Goal: Transaction & Acquisition: Purchase product/service

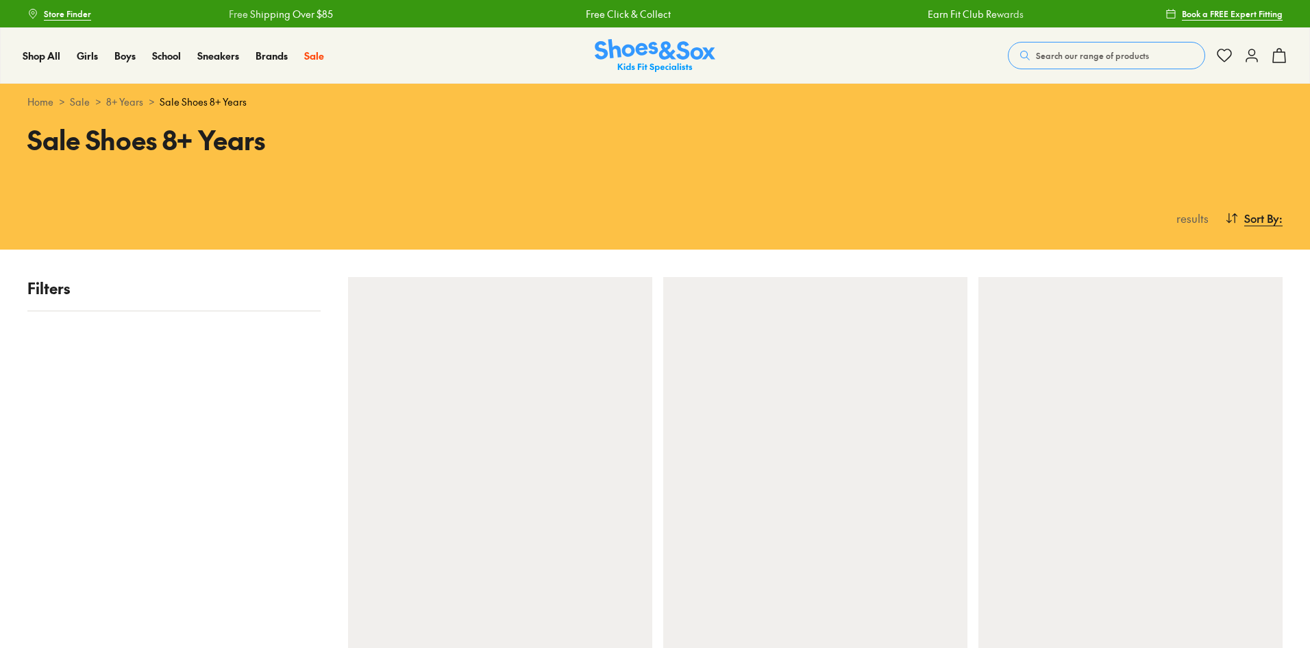
click at [1251, 58] on use at bounding box center [1252, 55] width 11 height 12
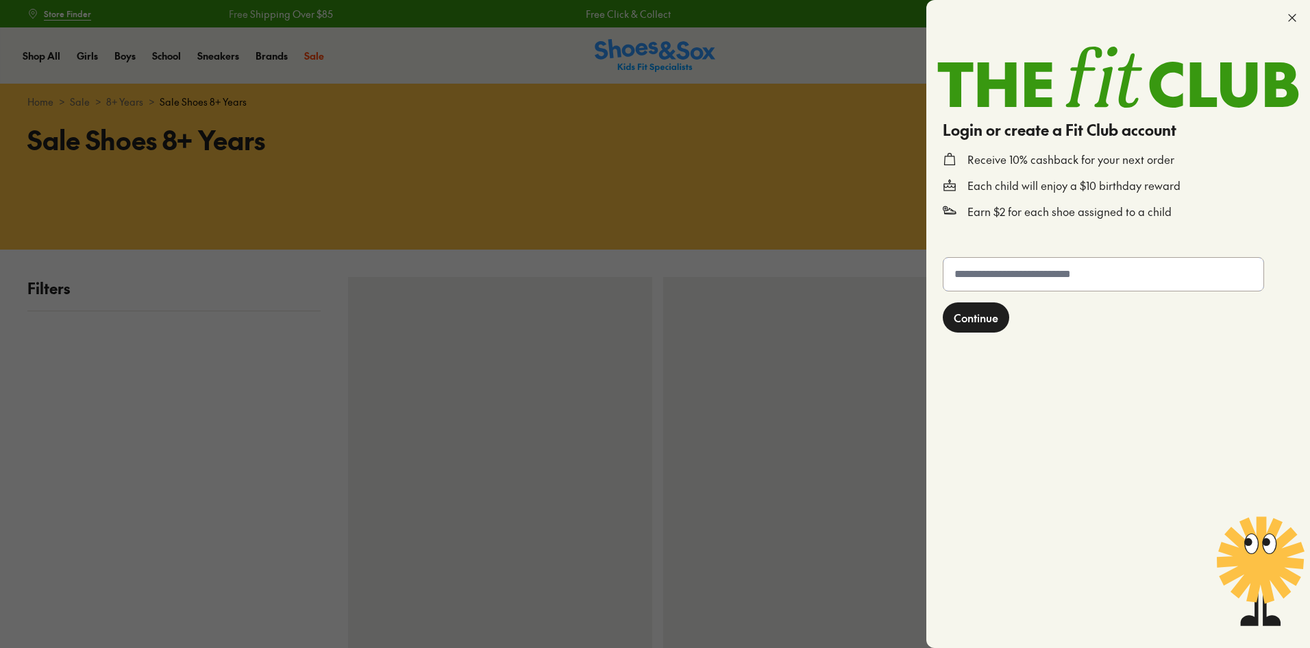
click at [1029, 276] on input "text" at bounding box center [1104, 274] width 320 height 33
type input "**********"
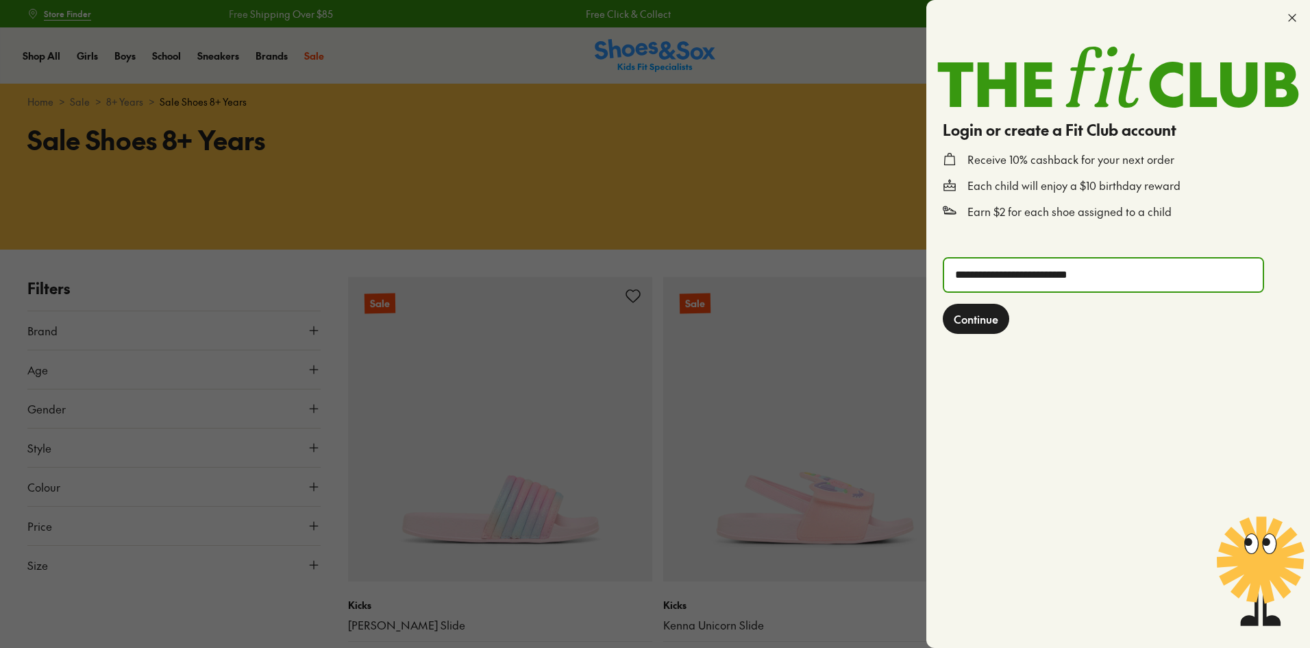
click at [989, 321] on span "Continue" at bounding box center [976, 318] width 45 height 16
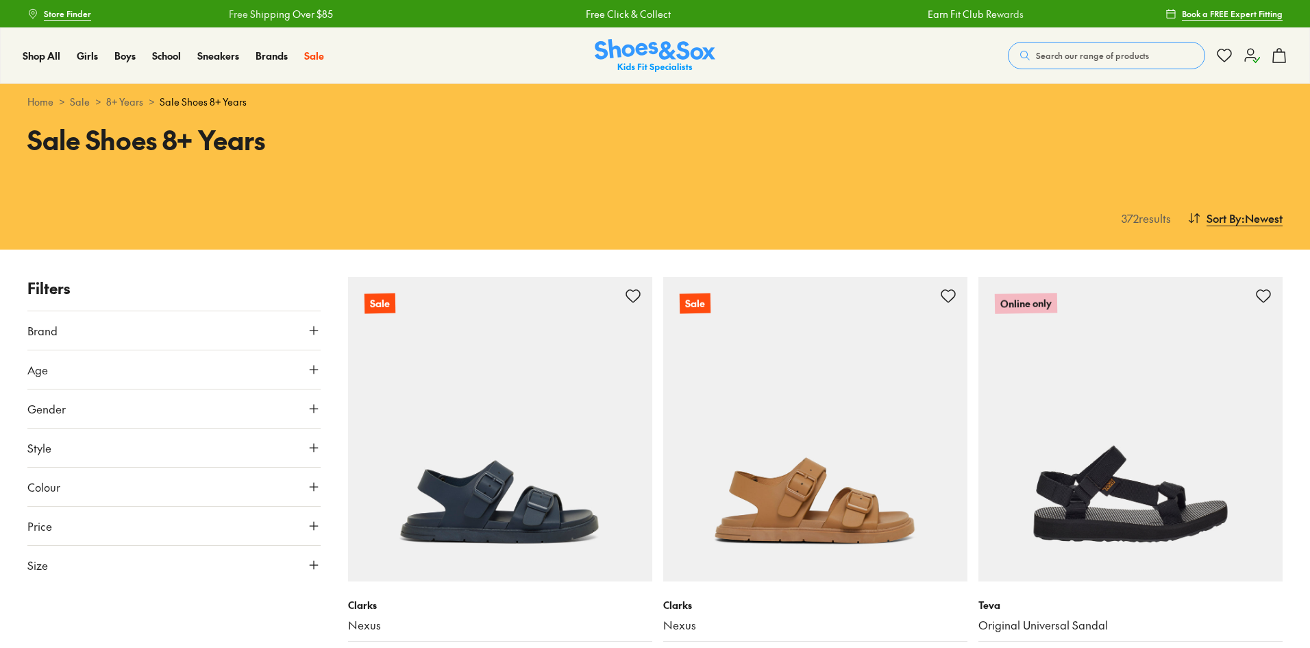
click at [1248, 62] on icon at bounding box center [1252, 55] width 16 height 16
click at [1250, 55] on use at bounding box center [1252, 56] width 14 height 14
click at [1235, 60] on div "$12.08" at bounding box center [1242, 55] width 25 height 13
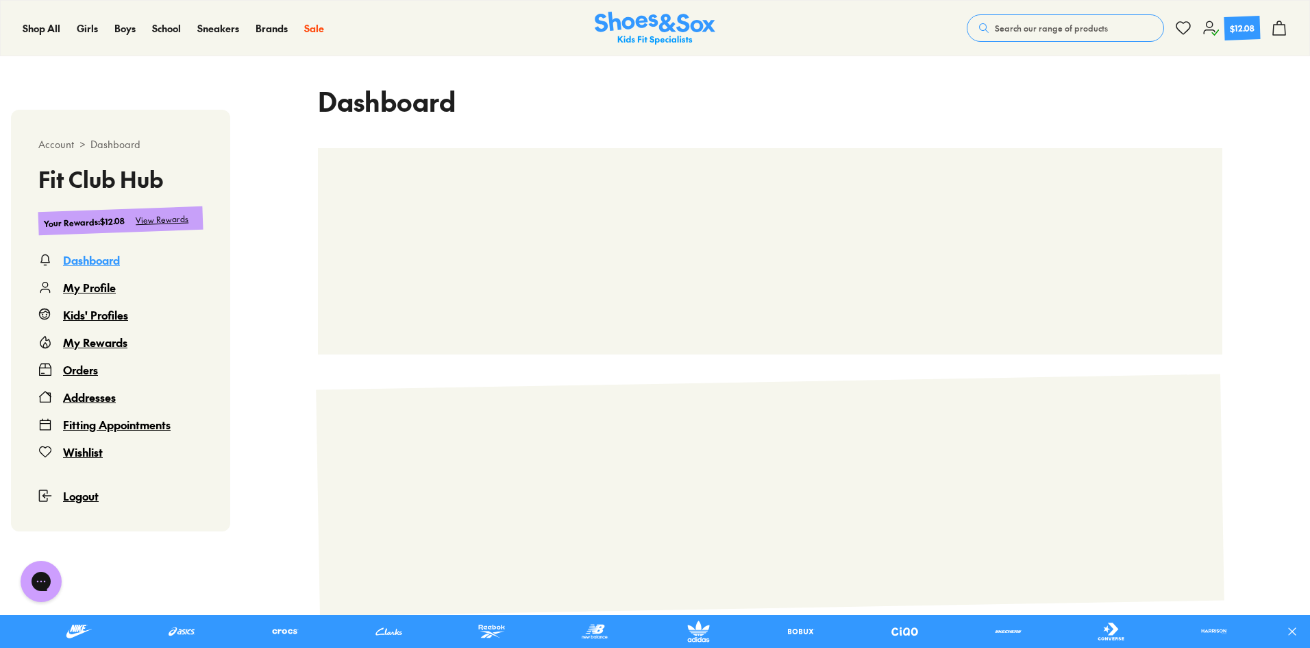
scroll to position [35, 0]
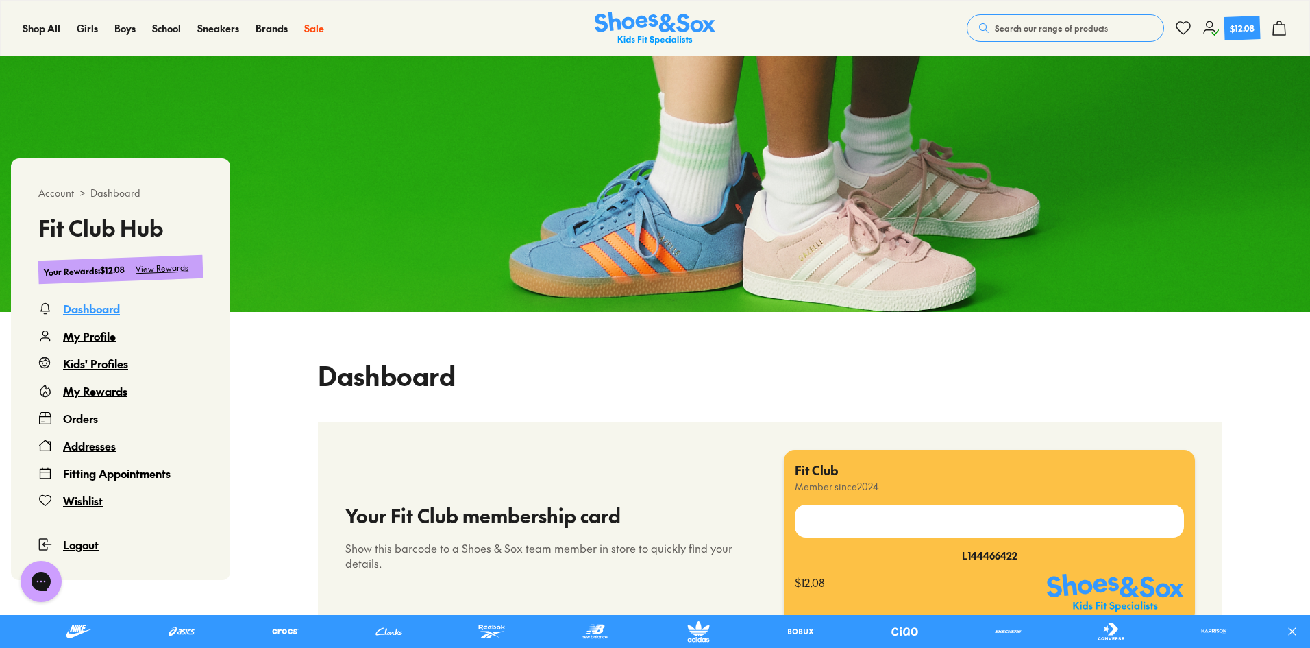
click at [166, 267] on div "View Rewards" at bounding box center [162, 268] width 53 height 14
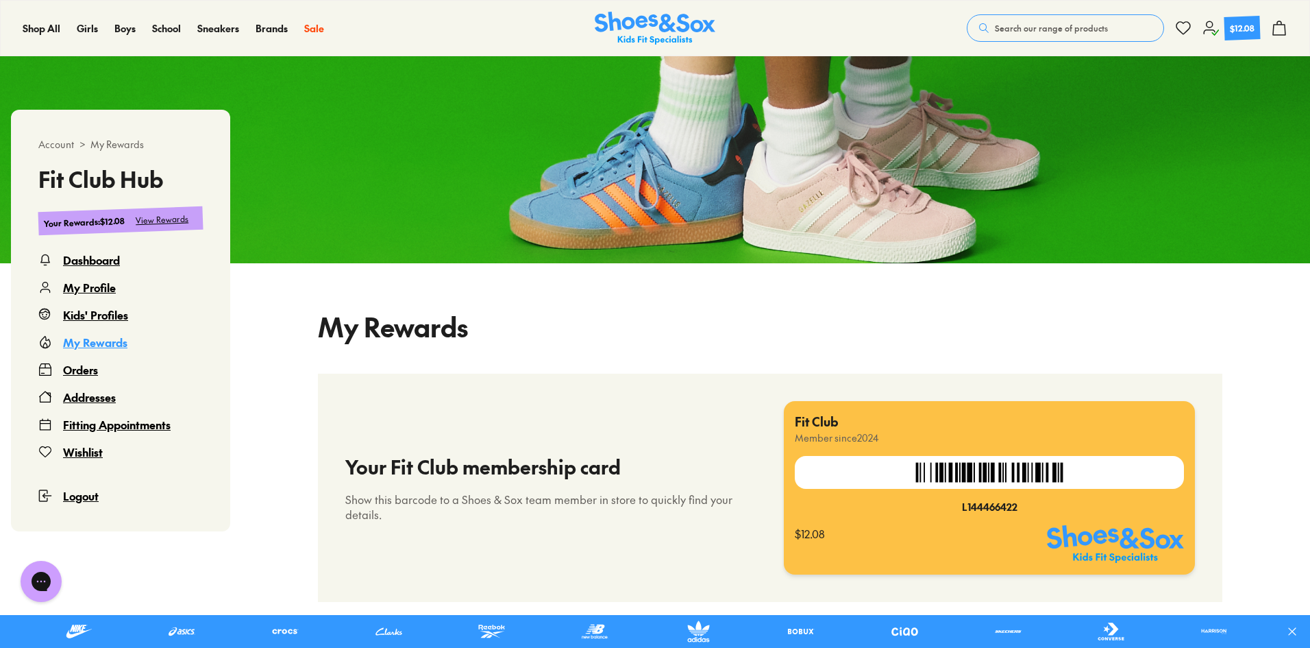
scroll to position [358, 0]
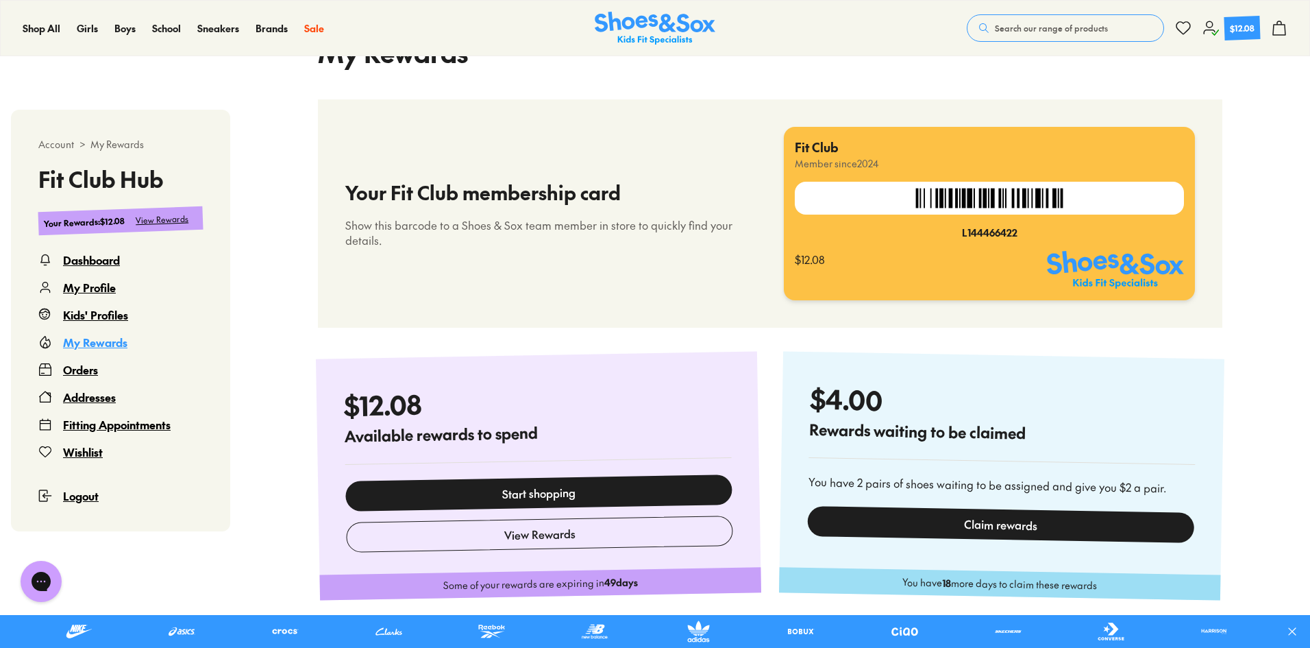
select select
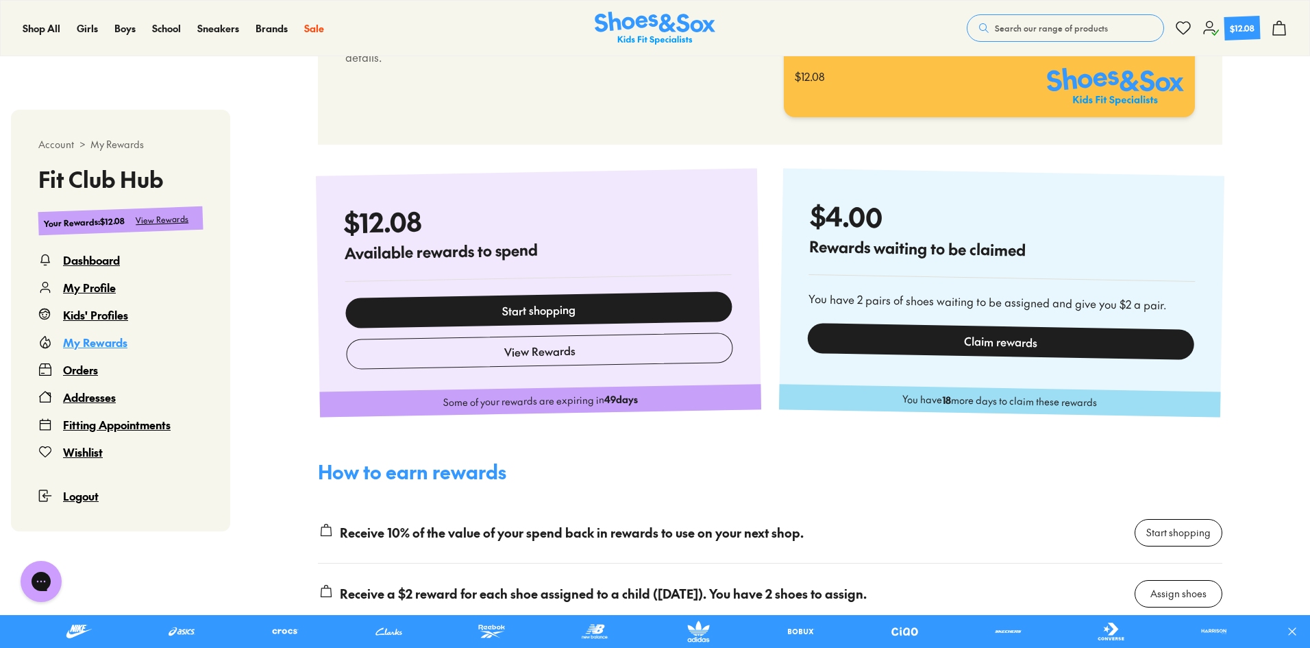
click at [1018, 344] on div "Claim rewards" at bounding box center [1000, 340] width 387 height 37
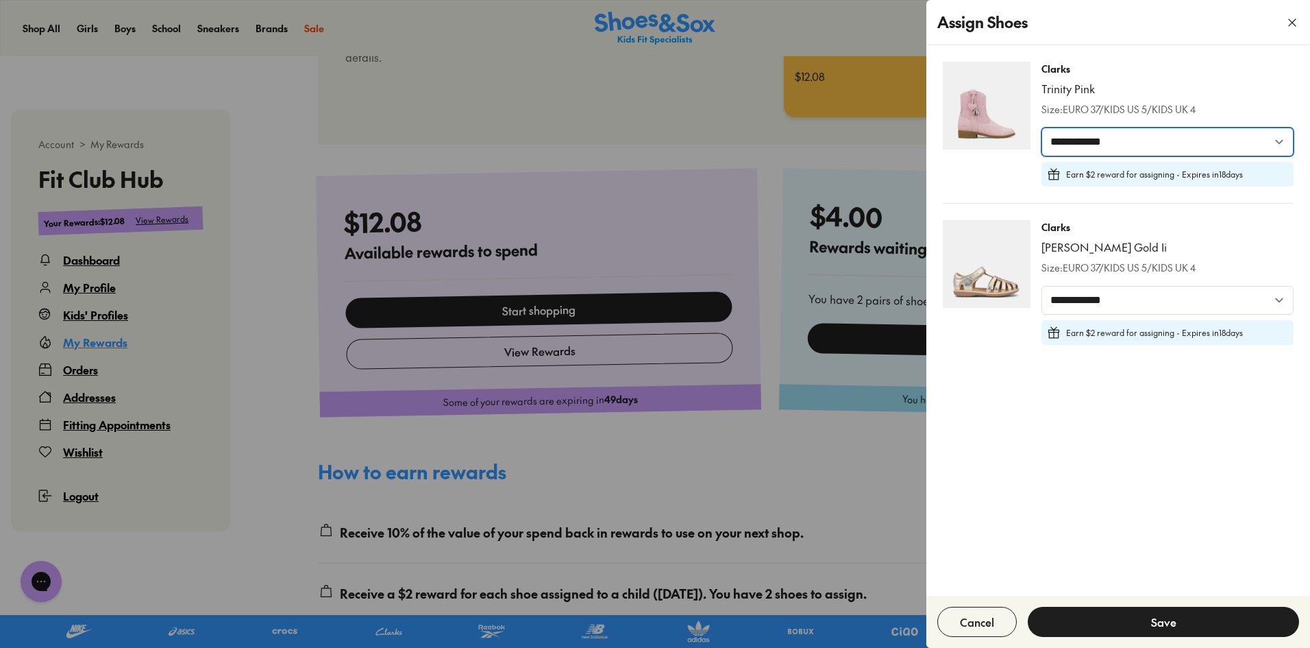
click at [1127, 140] on select "**********" at bounding box center [1168, 141] width 252 height 29
select select "*****"
click at [1042, 127] on select "**********" at bounding box center [1168, 141] width 252 height 29
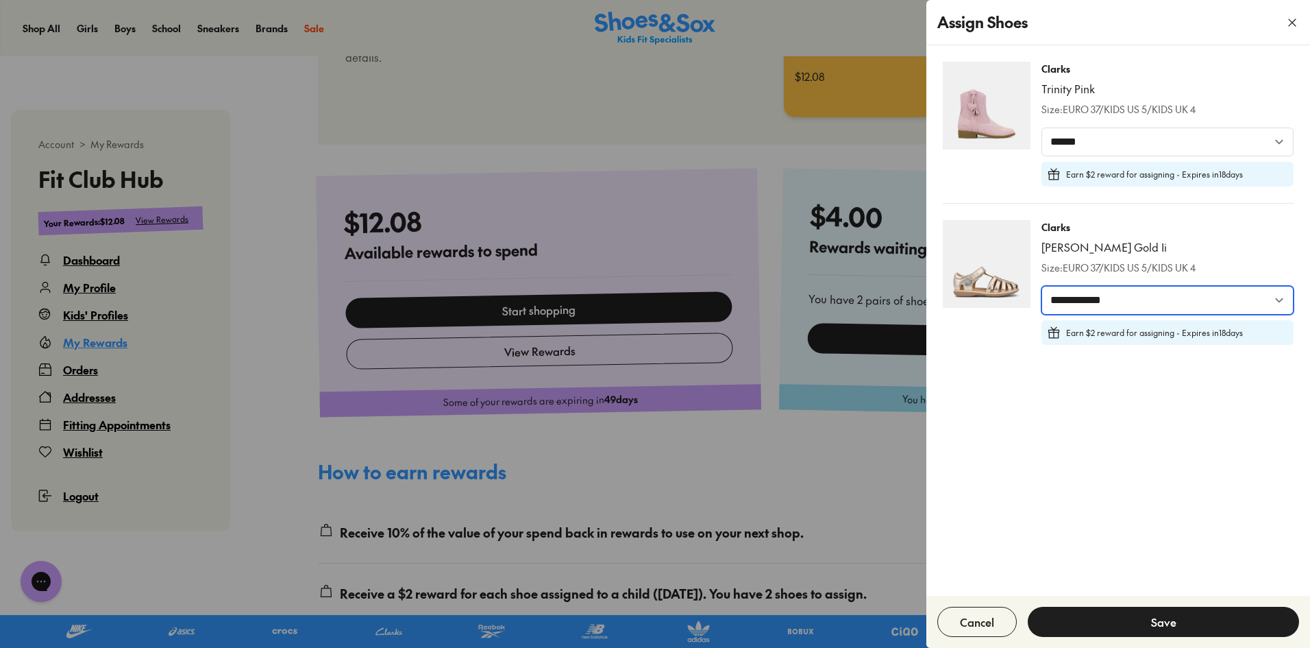
click at [1117, 302] on select "**********" at bounding box center [1168, 300] width 252 height 29
select select "*****"
click at [1042, 286] on select "**********" at bounding box center [1168, 300] width 252 height 29
click at [1190, 622] on button "Save" at bounding box center [1163, 622] width 271 height 30
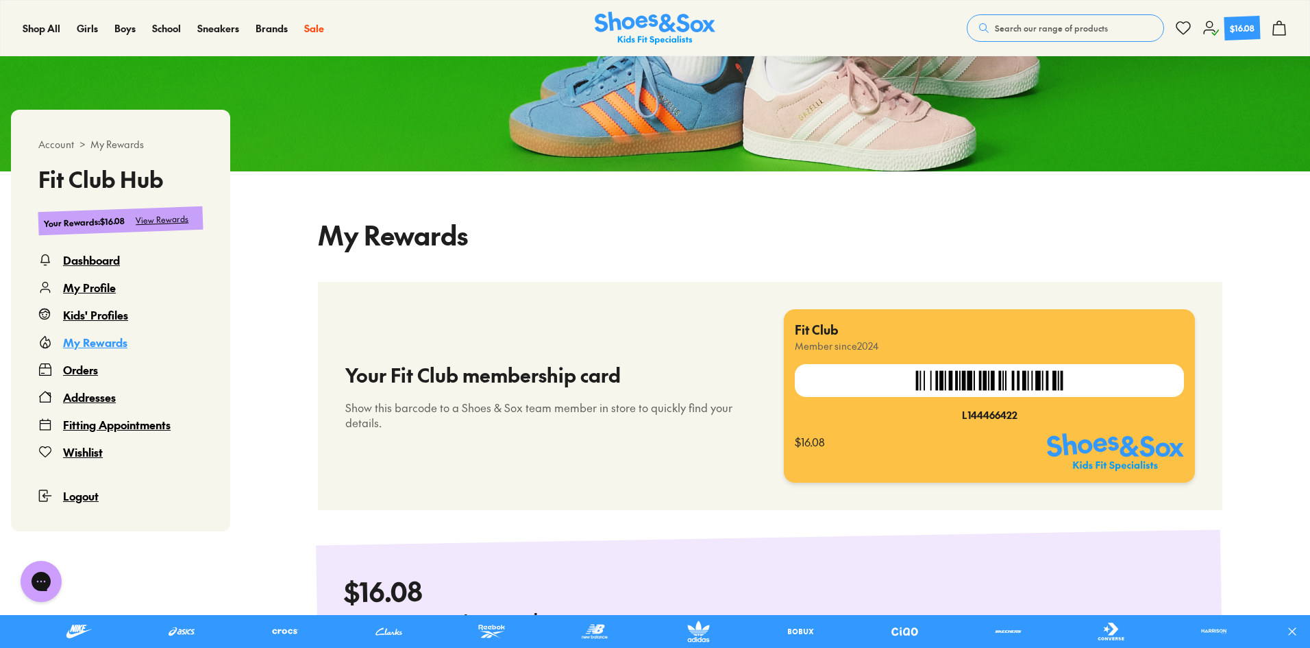
select select
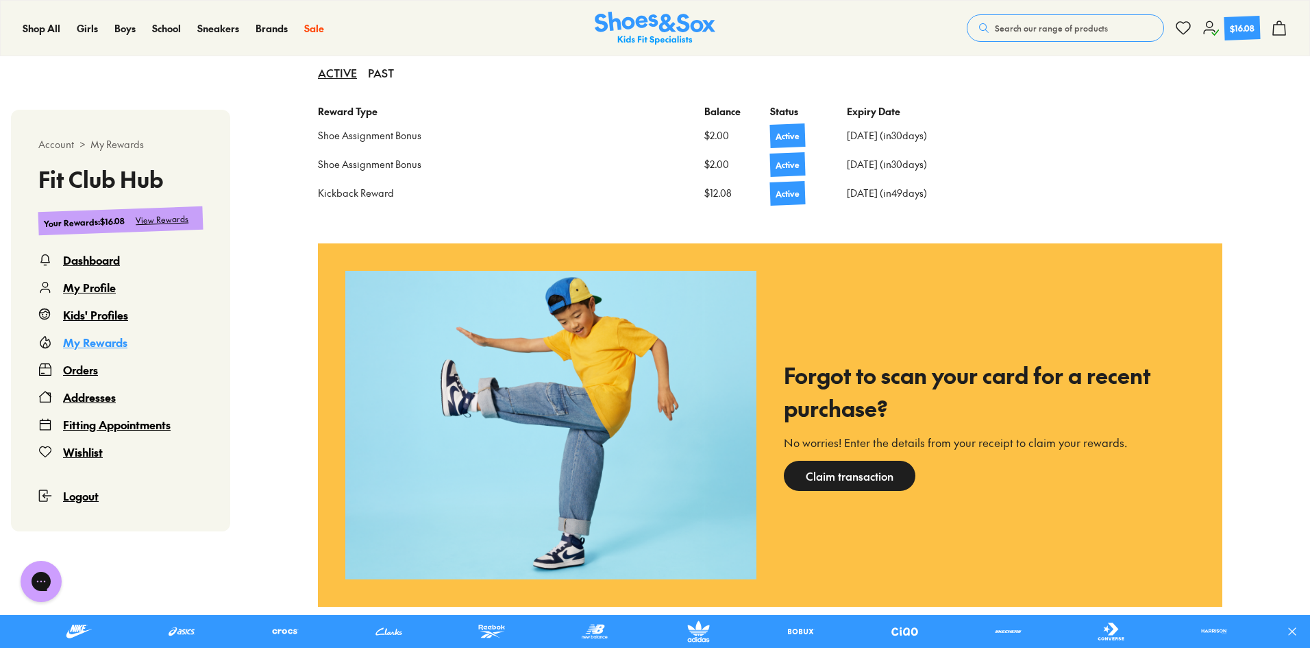
scroll to position [632, 0]
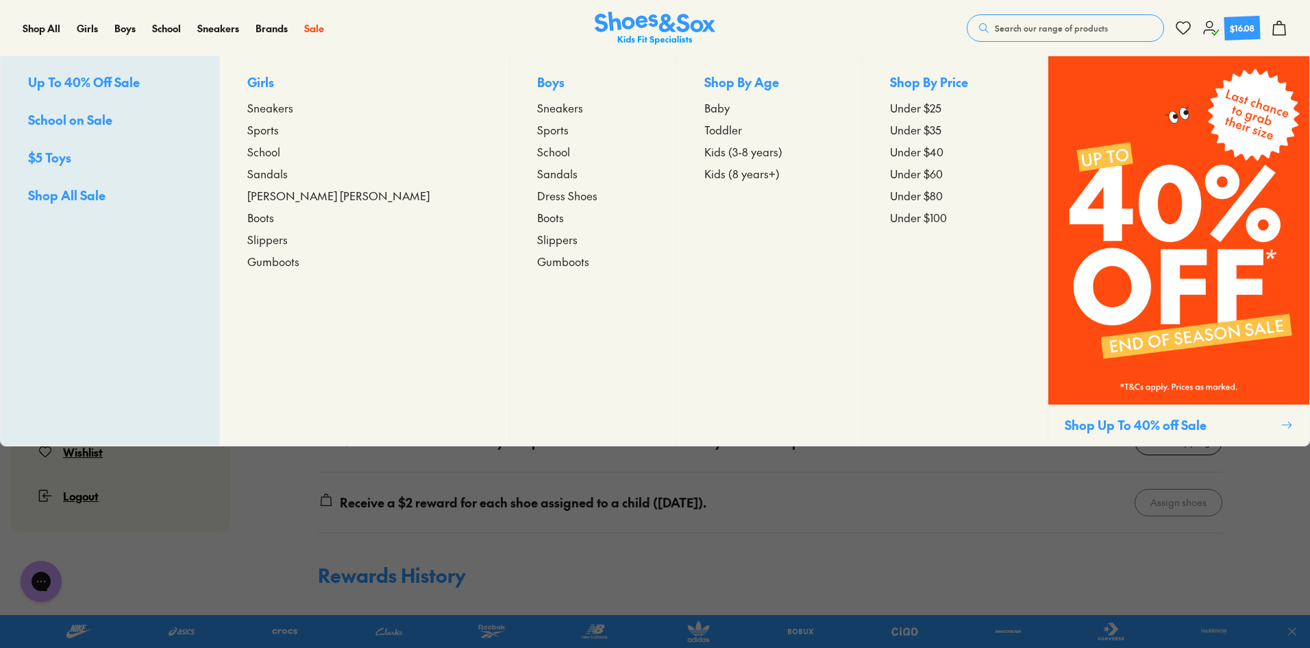
click at [103, 85] on span "Up To 40% Off Sale" at bounding box center [84, 81] width 112 height 17
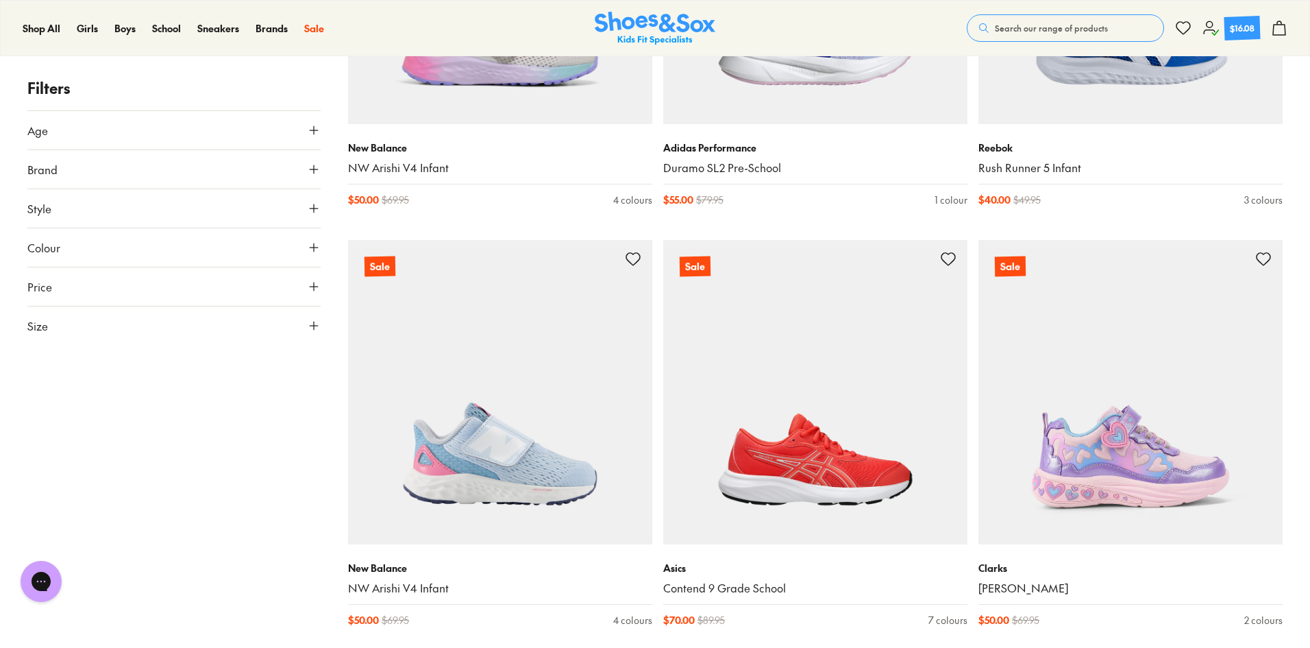
scroll to position [274, 0]
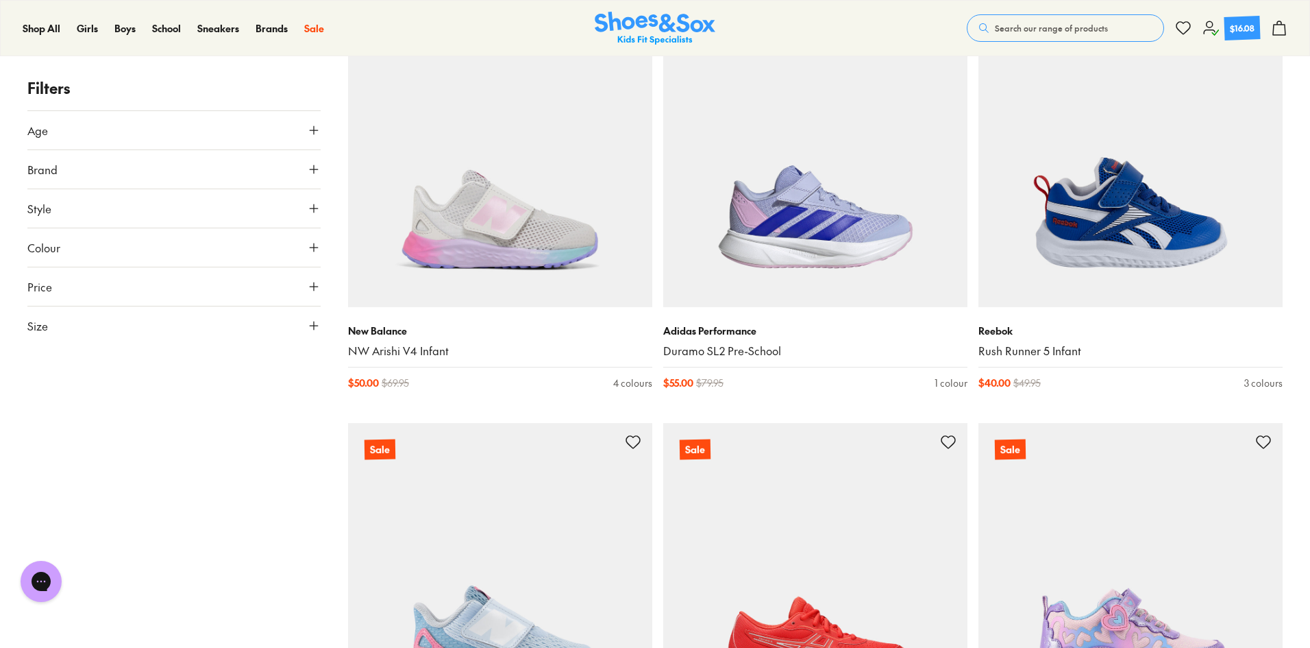
click at [64, 332] on button "Size" at bounding box center [173, 325] width 293 height 38
drag, startPoint x: 202, startPoint y: 406, endPoint x: 217, endPoint y: 397, distance: 16.9
click at [204, 420] on button "38" at bounding box center [197, 436] width 44 height 33
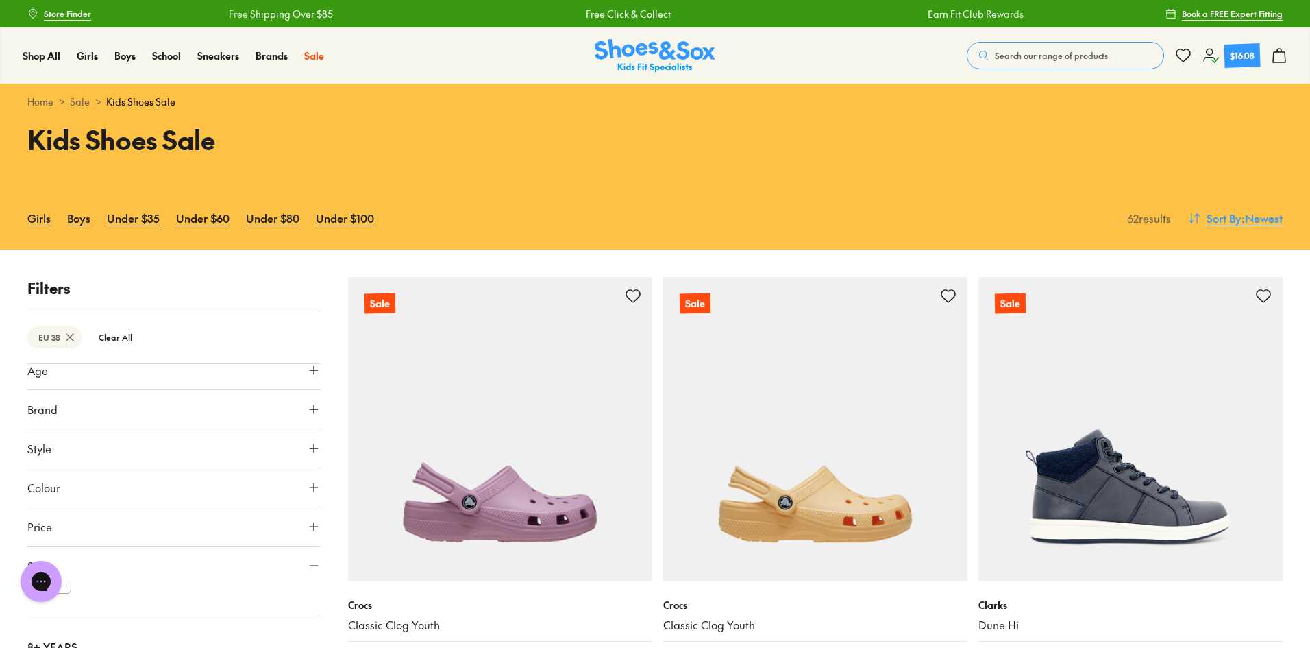
click at [1232, 221] on span "Sort By" at bounding box center [1224, 218] width 35 height 16
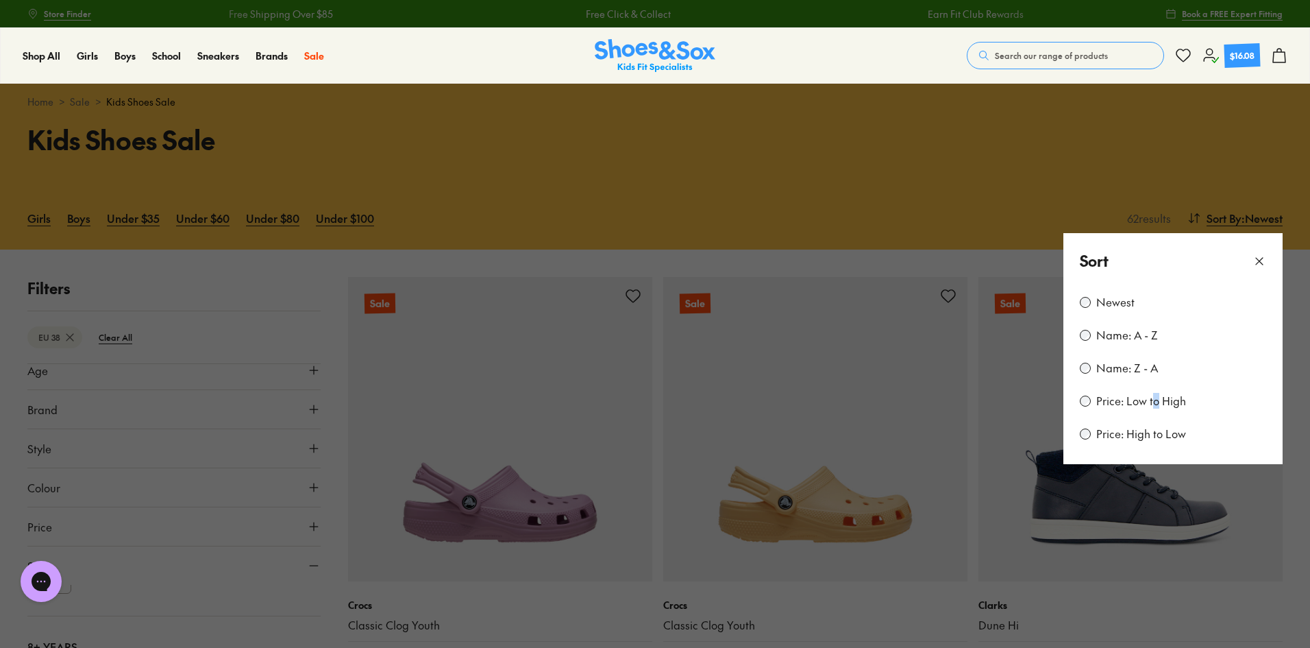
click at [1156, 398] on label "Price: Low to High" at bounding box center [1142, 400] width 90 height 15
click at [1163, 395] on label "Price: Low to High" at bounding box center [1142, 400] width 90 height 15
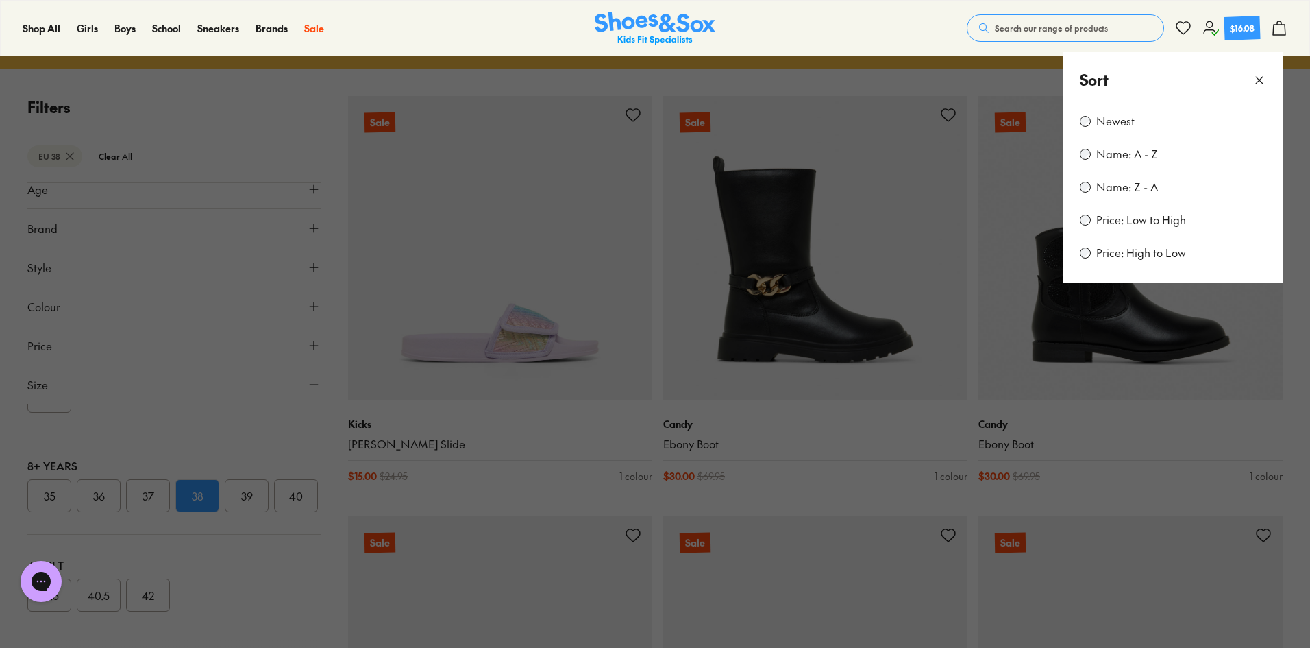
drag, startPoint x: 533, startPoint y: 503, endPoint x: 532, endPoint y: 516, distance: 13.0
click at [529, 508] on button at bounding box center [655, 324] width 1310 height 648
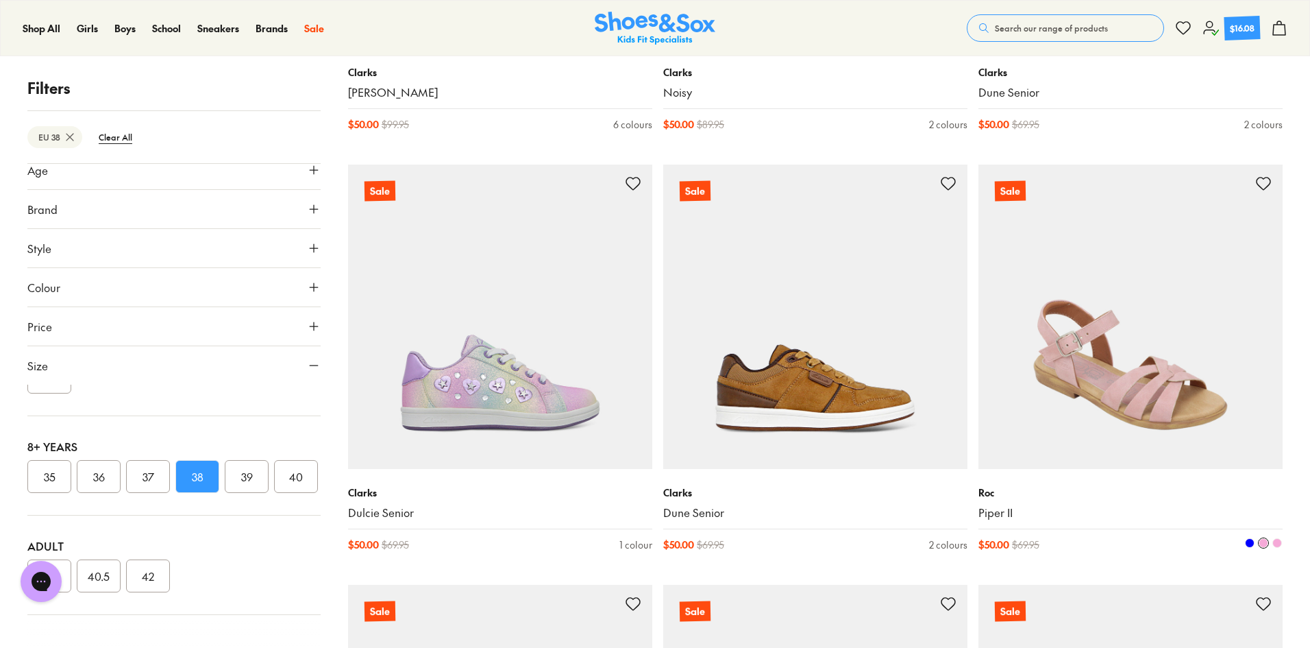
scroll to position [3564, 0]
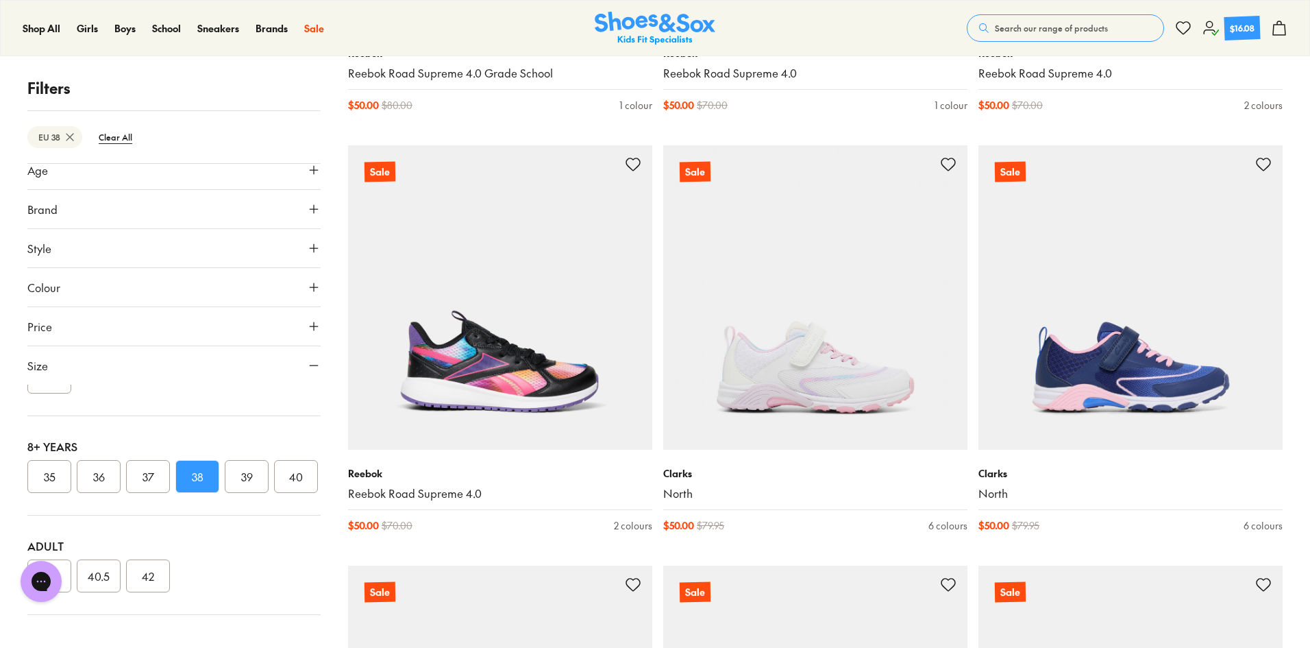
scroll to position [4807, 0]
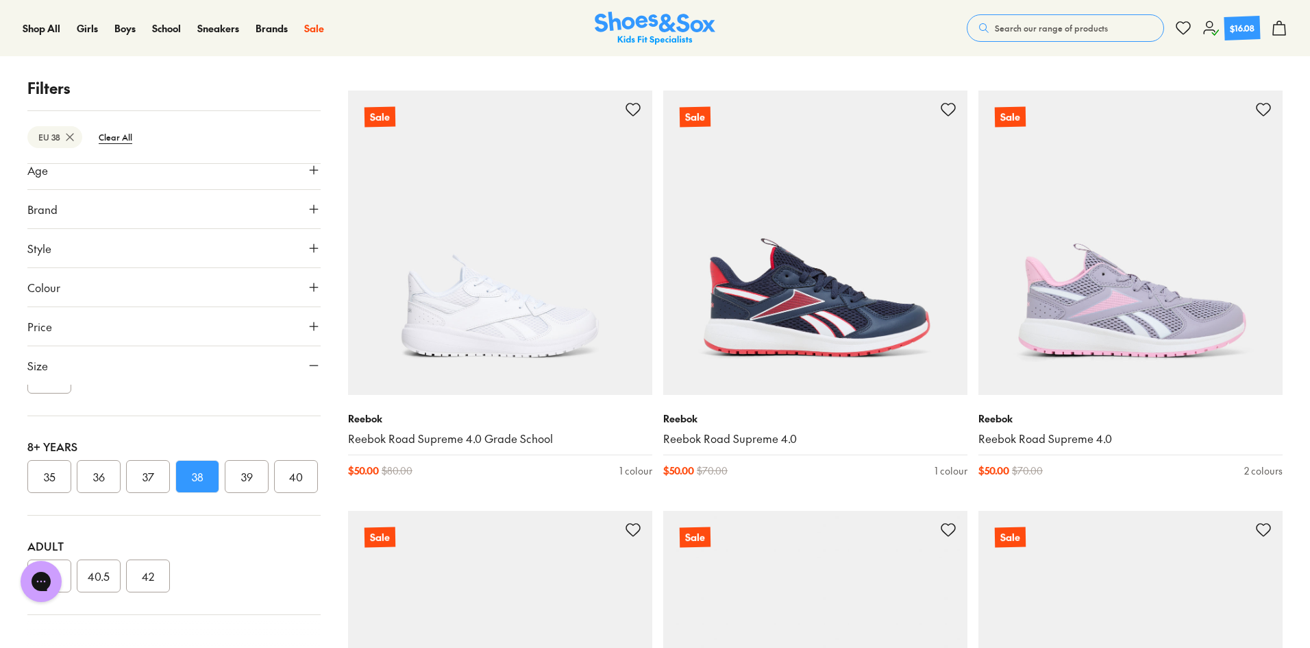
click at [1104, 24] on span "Search our range of products" at bounding box center [1051, 28] width 113 height 12
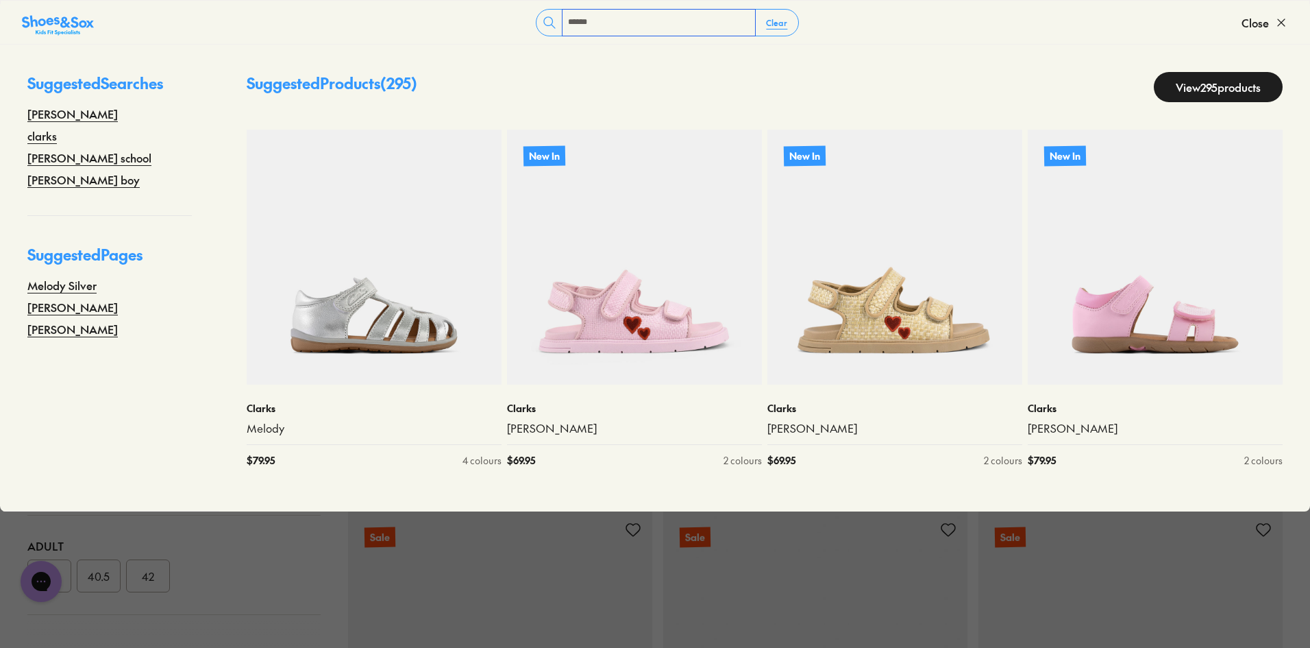
type input "*****"
click at [1184, 86] on link "View 295 products" at bounding box center [1218, 87] width 129 height 30
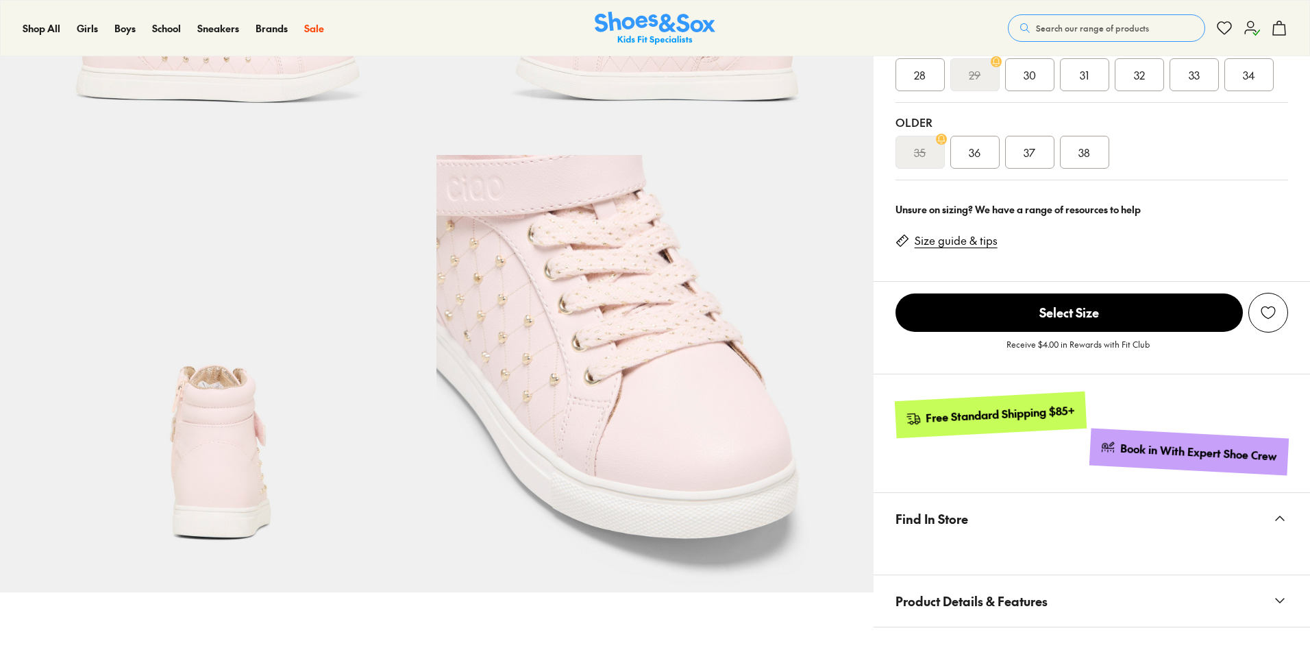
select select "*"
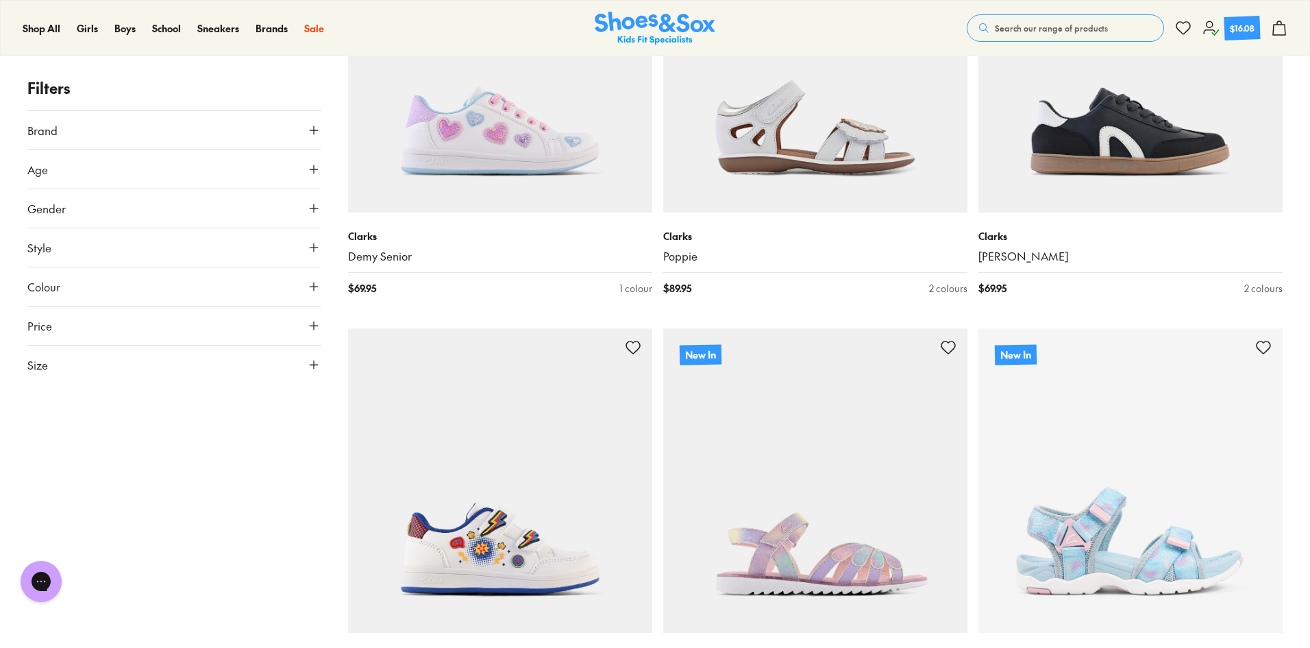
scroll to position [4295, 0]
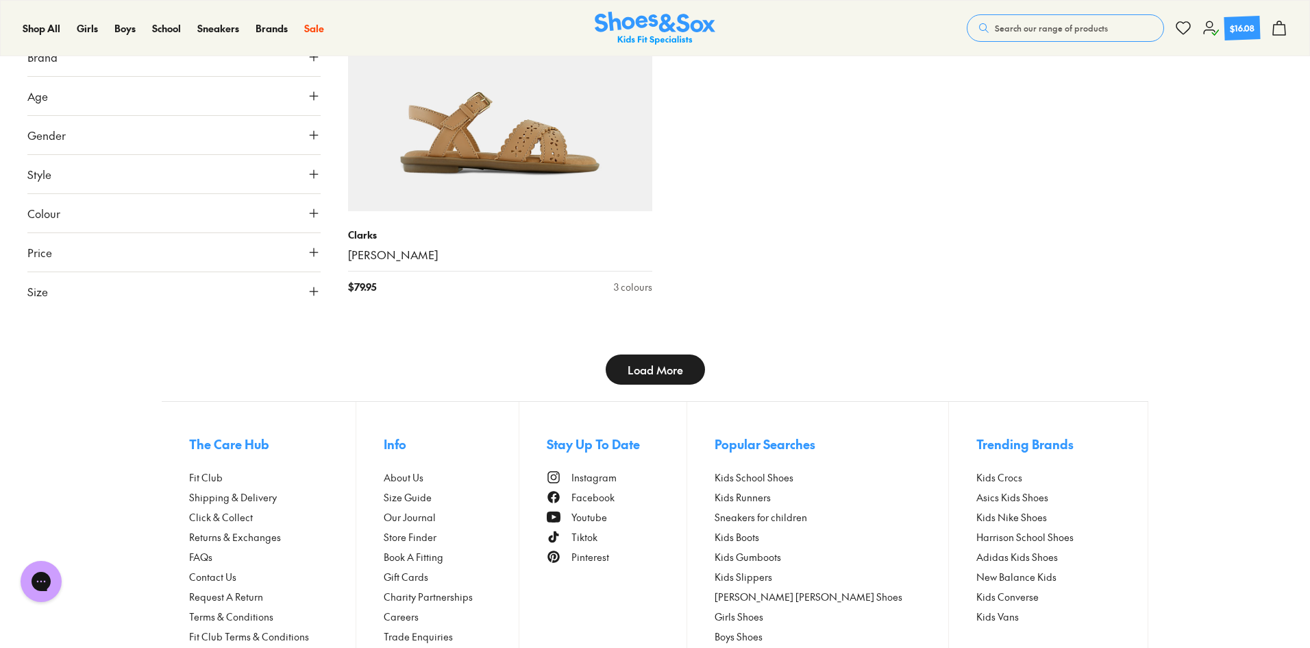
scroll to position [5841, 0]
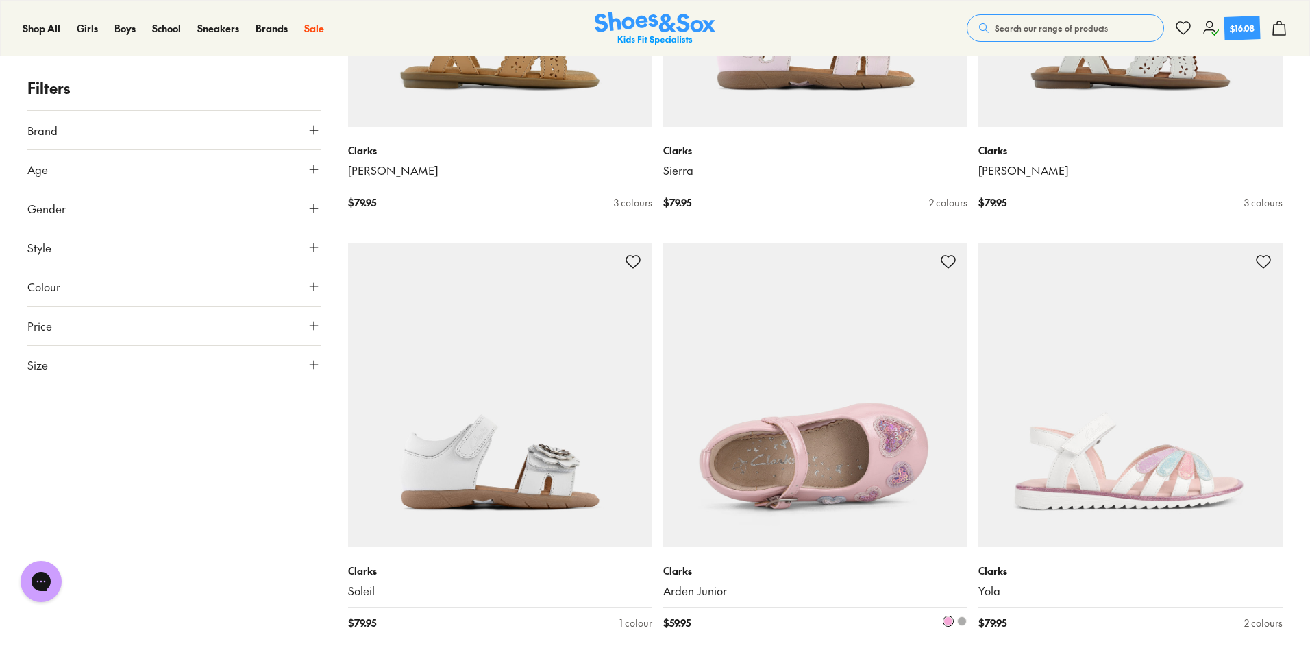
click at [676, 285] on img at bounding box center [815, 395] width 304 height 304
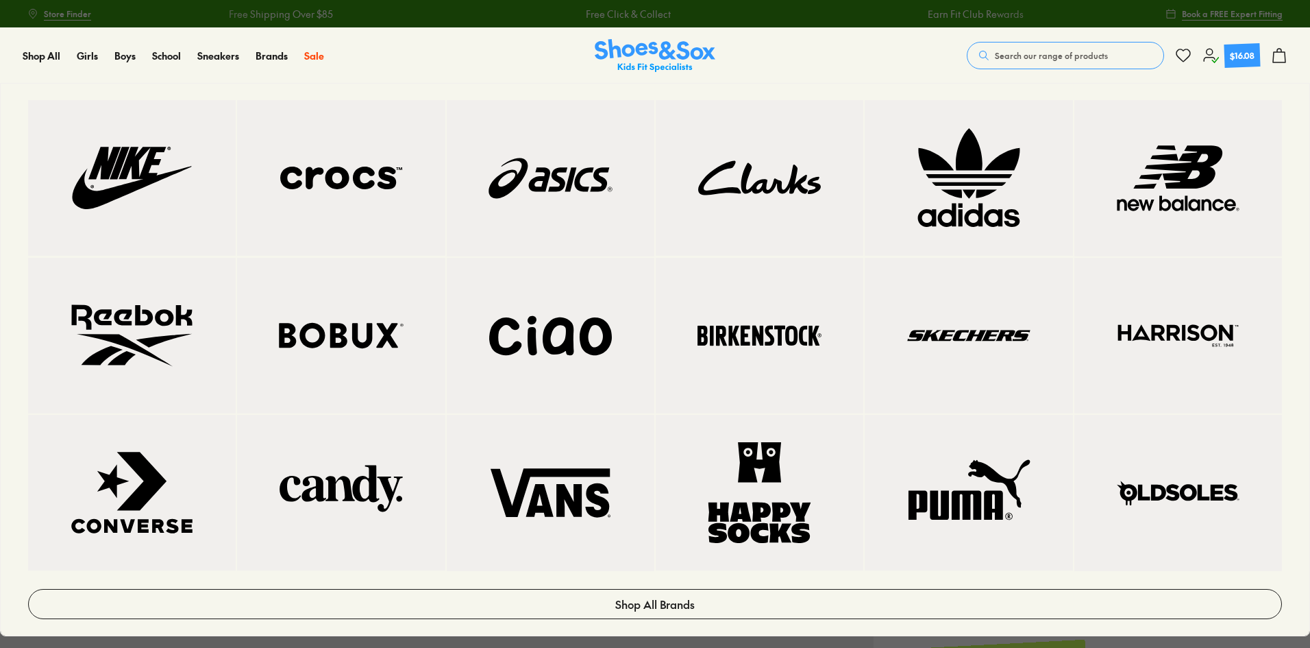
click at [543, 184] on img at bounding box center [550, 177] width 153 height 101
select select "*"
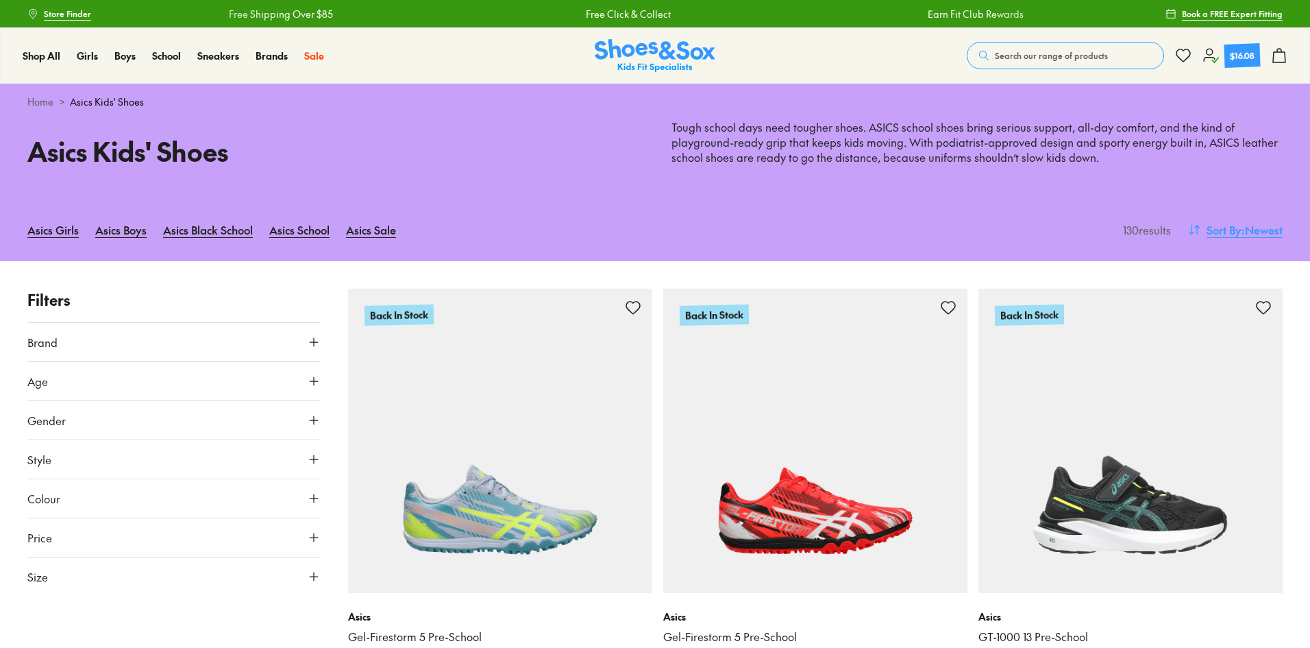
click at [1262, 231] on span ": Newest" at bounding box center [1262, 229] width 41 height 16
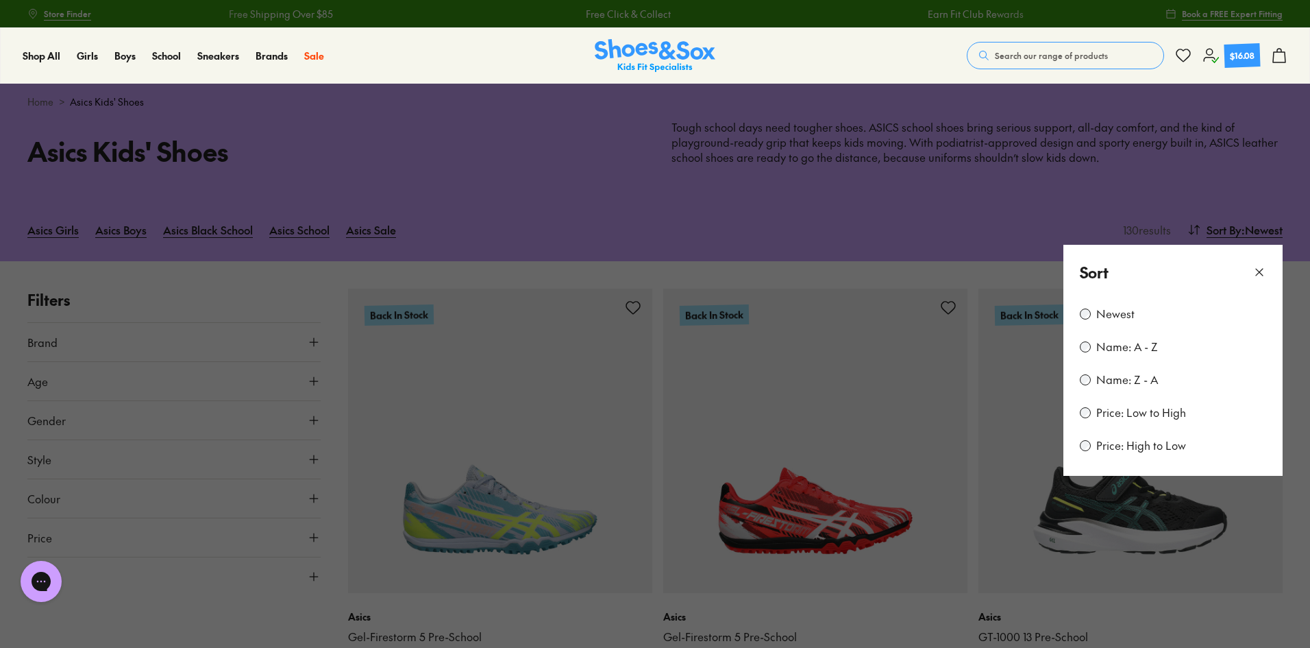
click at [1147, 412] on label "Price: Low to High" at bounding box center [1142, 412] width 90 height 15
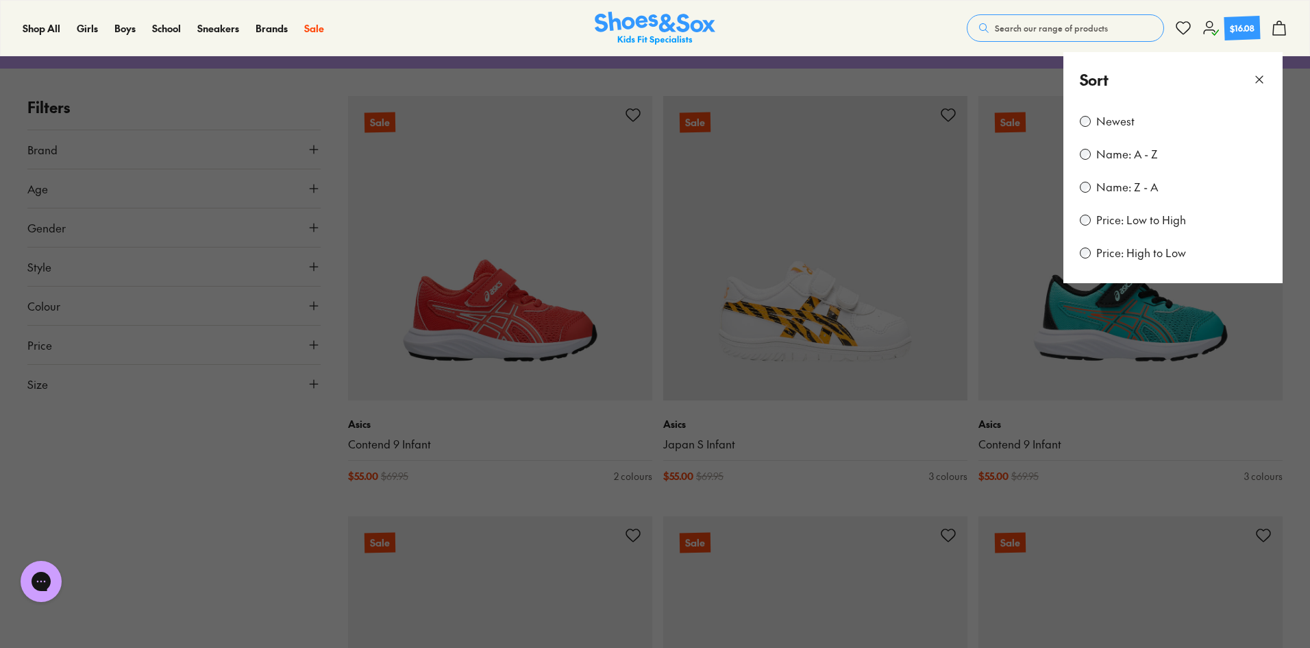
click at [215, 512] on button at bounding box center [655, 324] width 1310 height 648
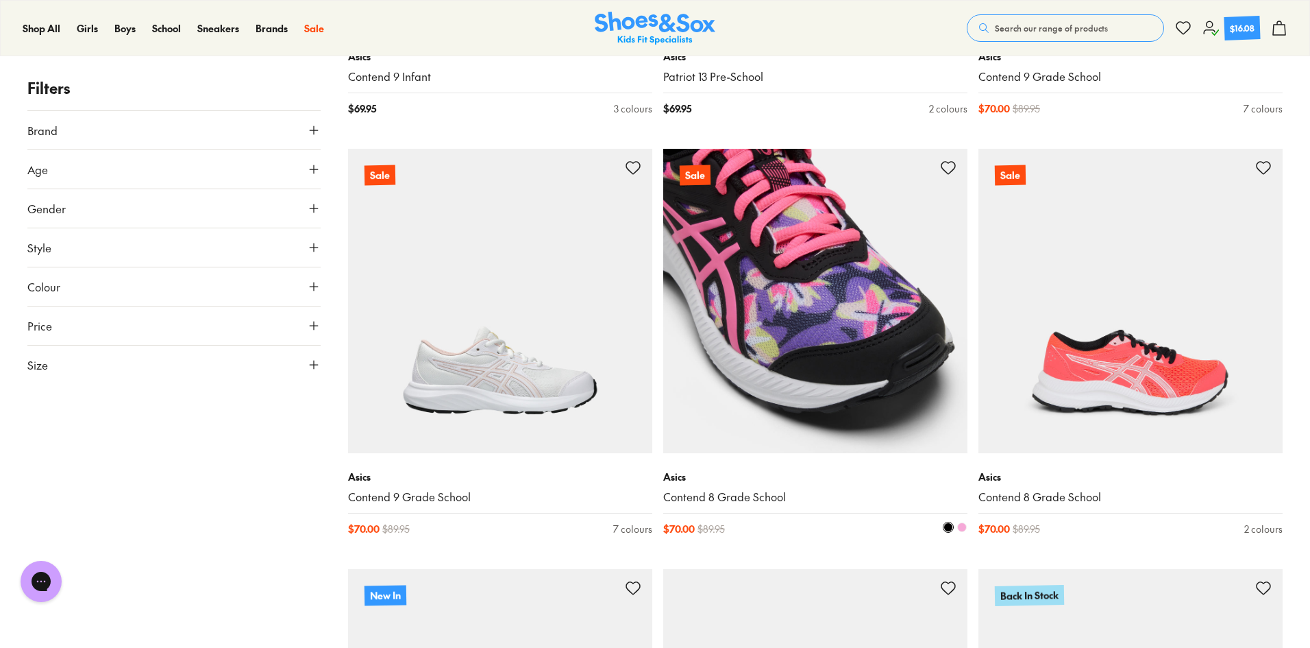
scroll to position [2569, 0]
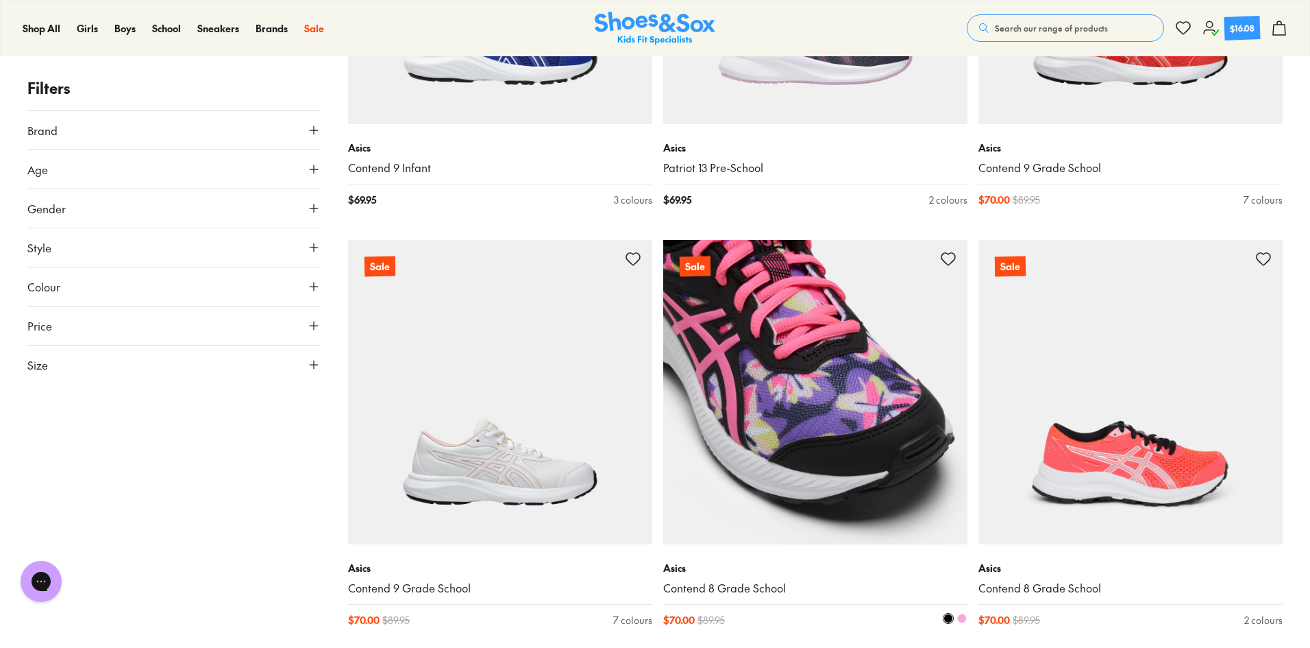
click at [827, 406] on img at bounding box center [815, 392] width 304 height 304
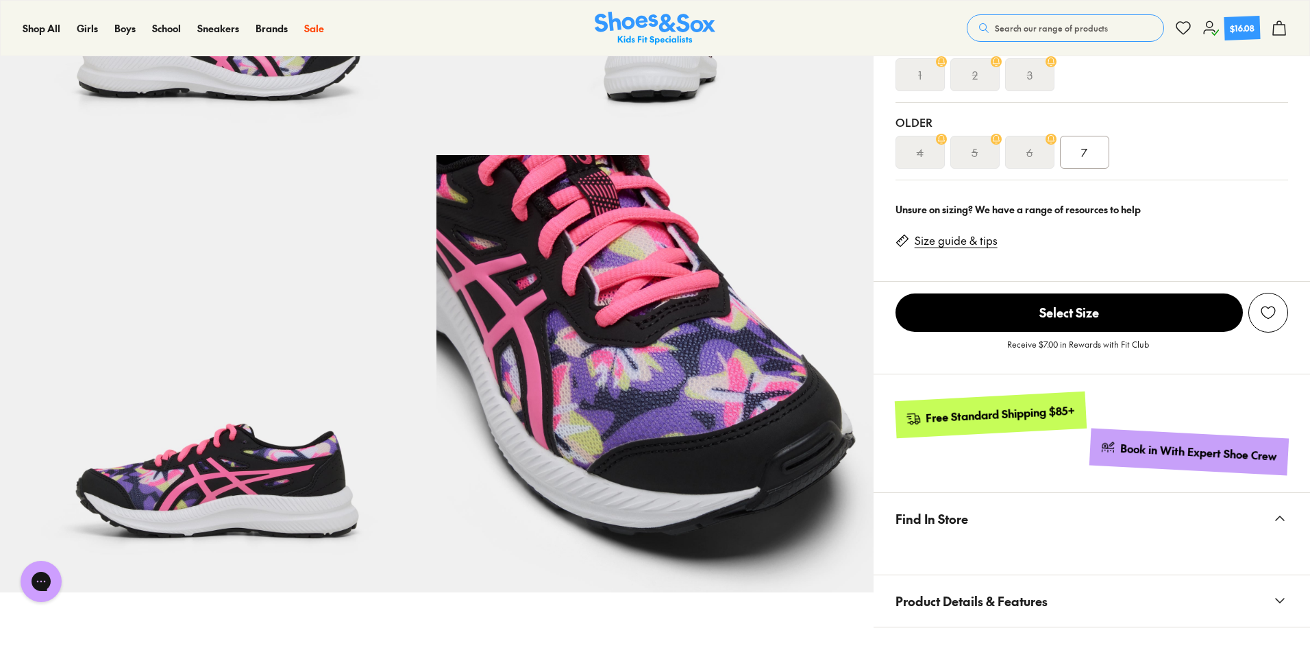
select select "*"
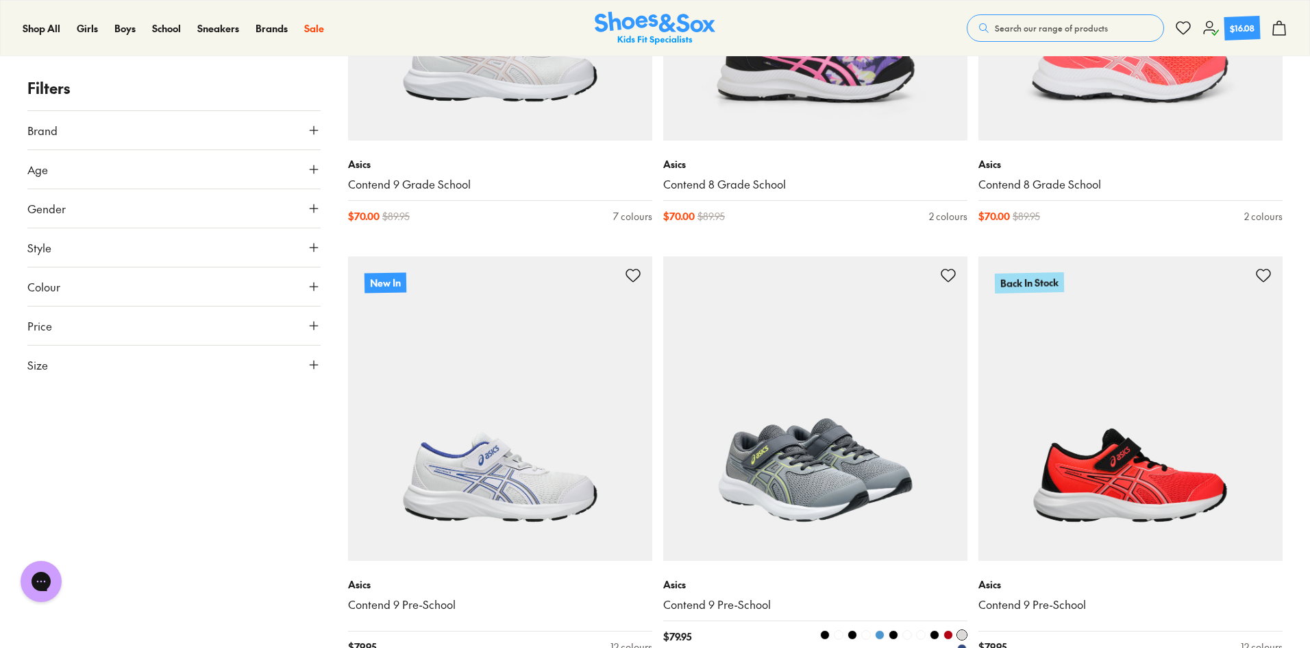
scroll to position [2790, 0]
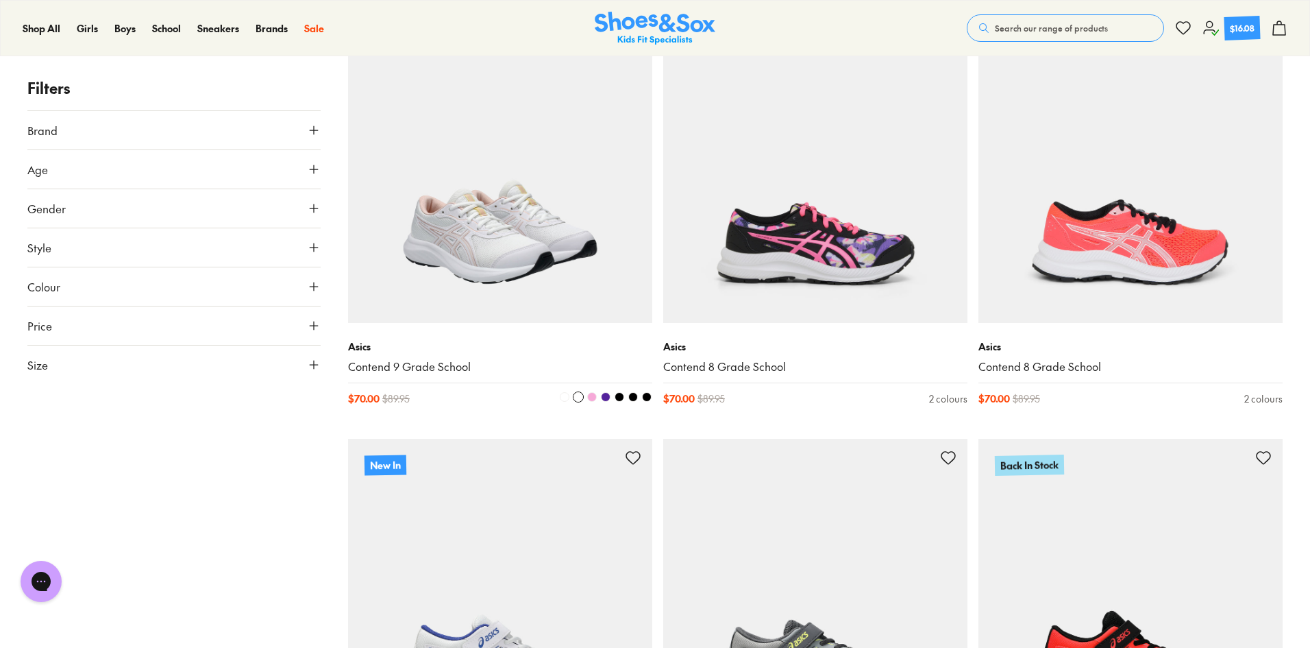
click at [471, 238] on img at bounding box center [500, 171] width 304 height 304
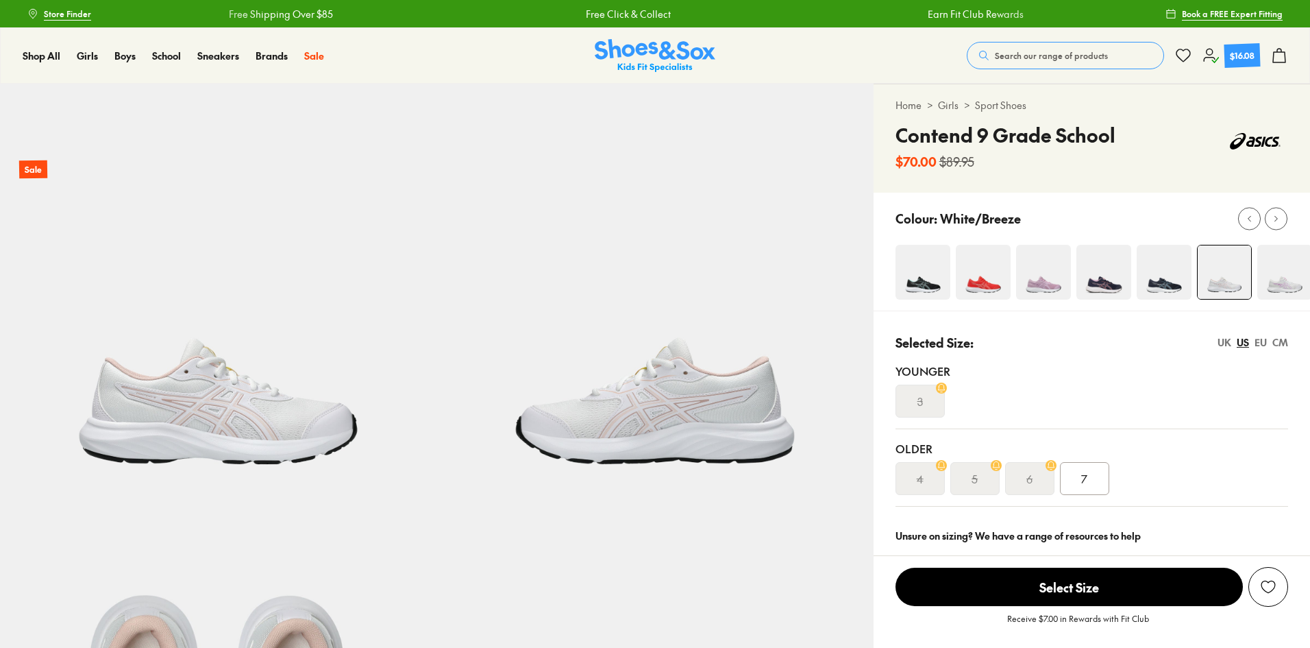
select select "*"
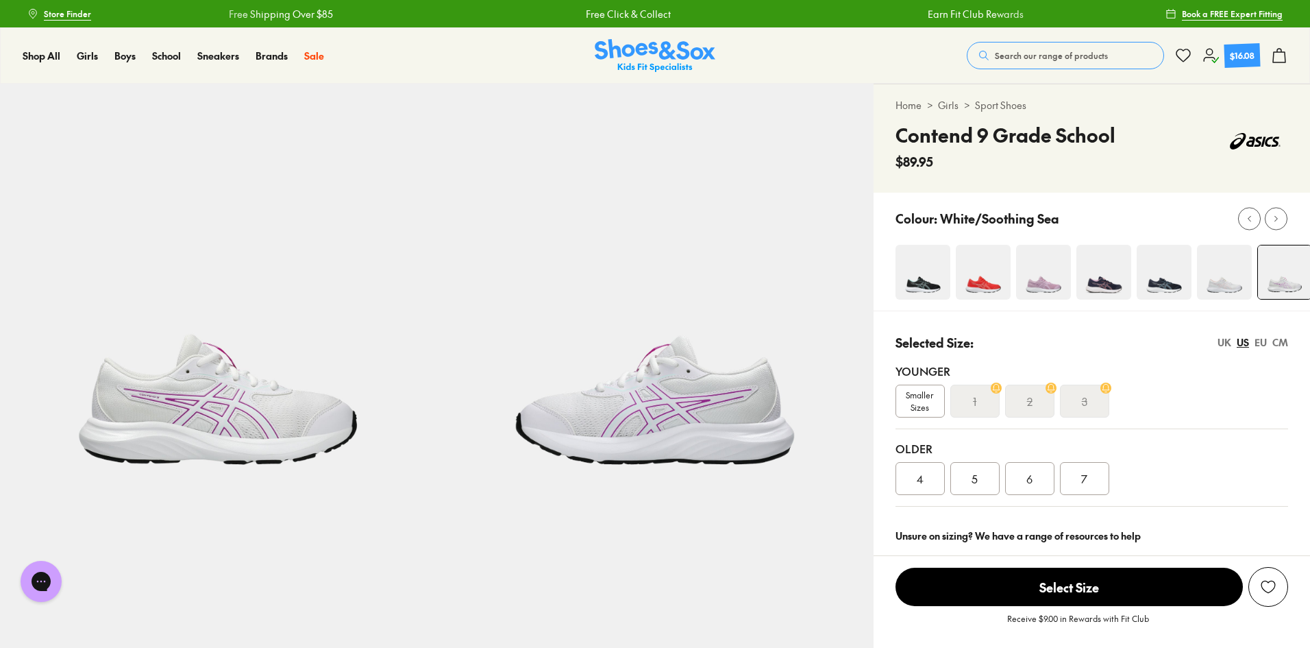
select select "*"
click at [1277, 218] on use at bounding box center [1276, 218] width 3 height 5
click at [1239, 223] on div at bounding box center [1269, 218] width 62 height 23
click at [983, 289] on img at bounding box center [988, 272] width 55 height 55
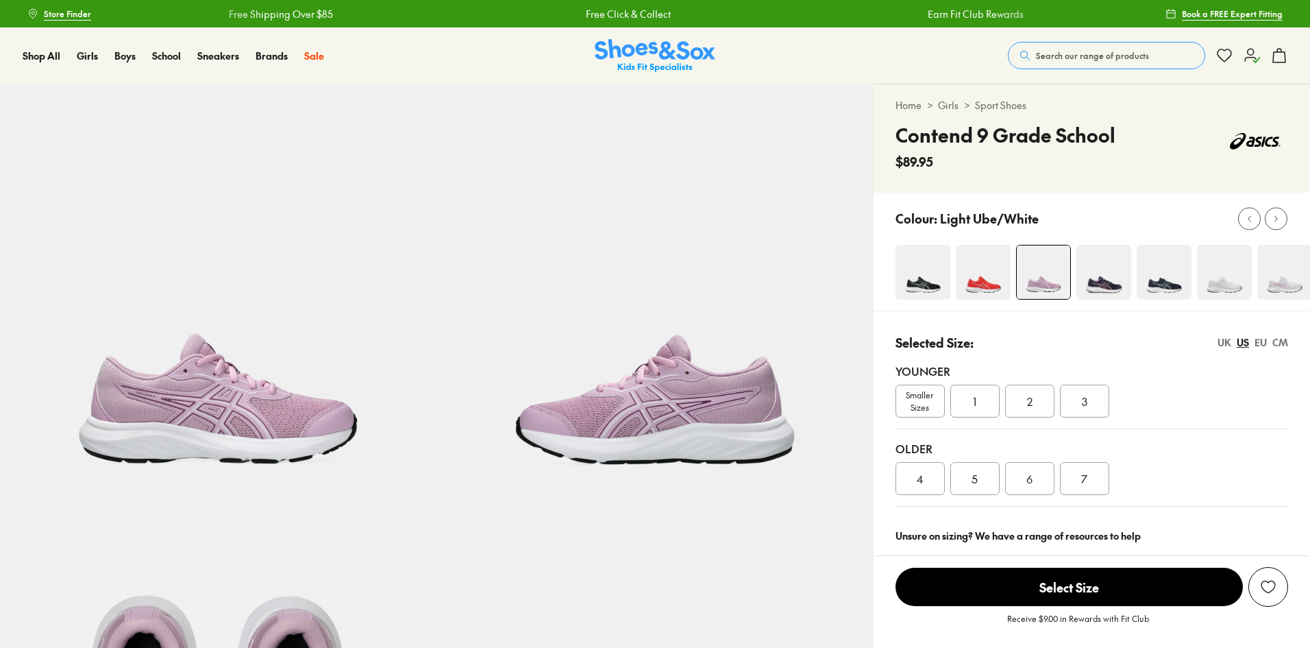
click at [921, 282] on img at bounding box center [923, 272] width 55 height 55
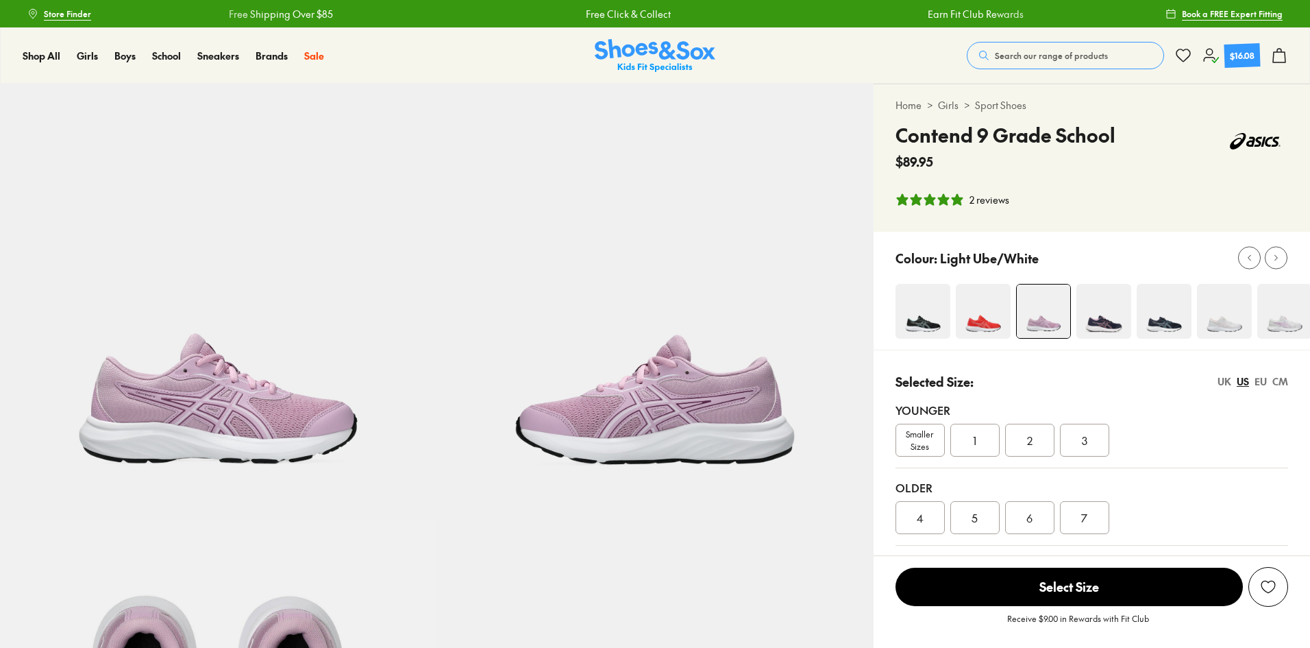
select select "*"
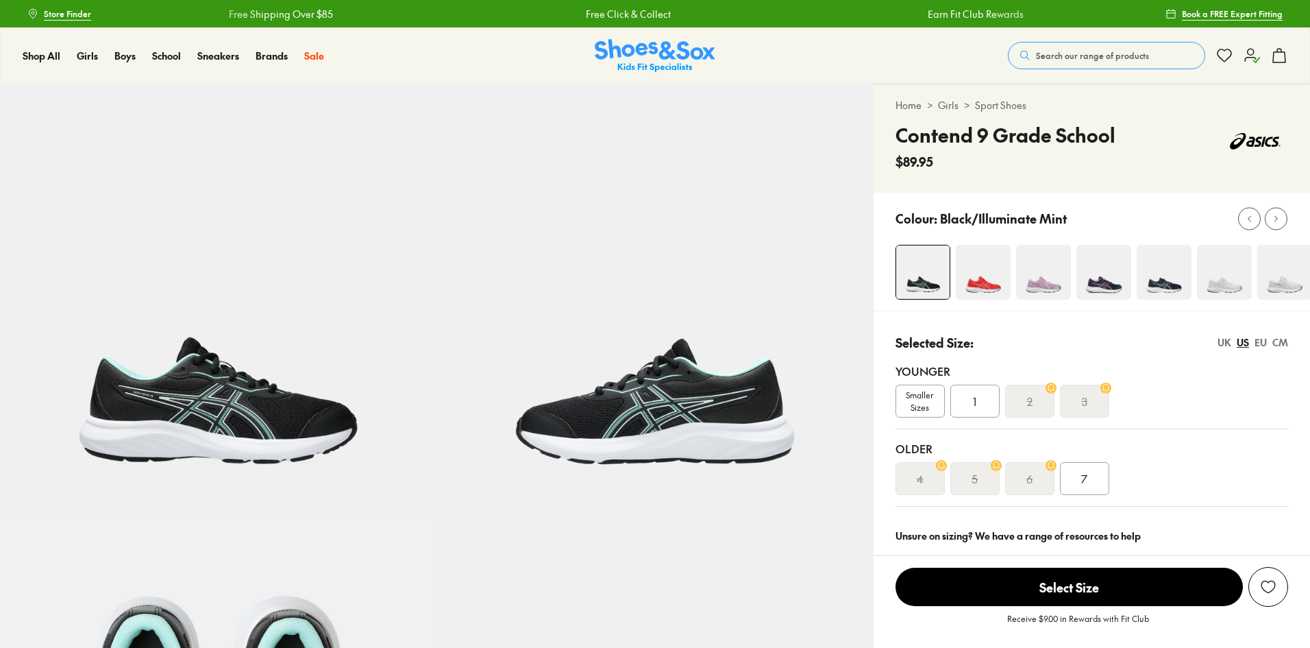
select select "*"
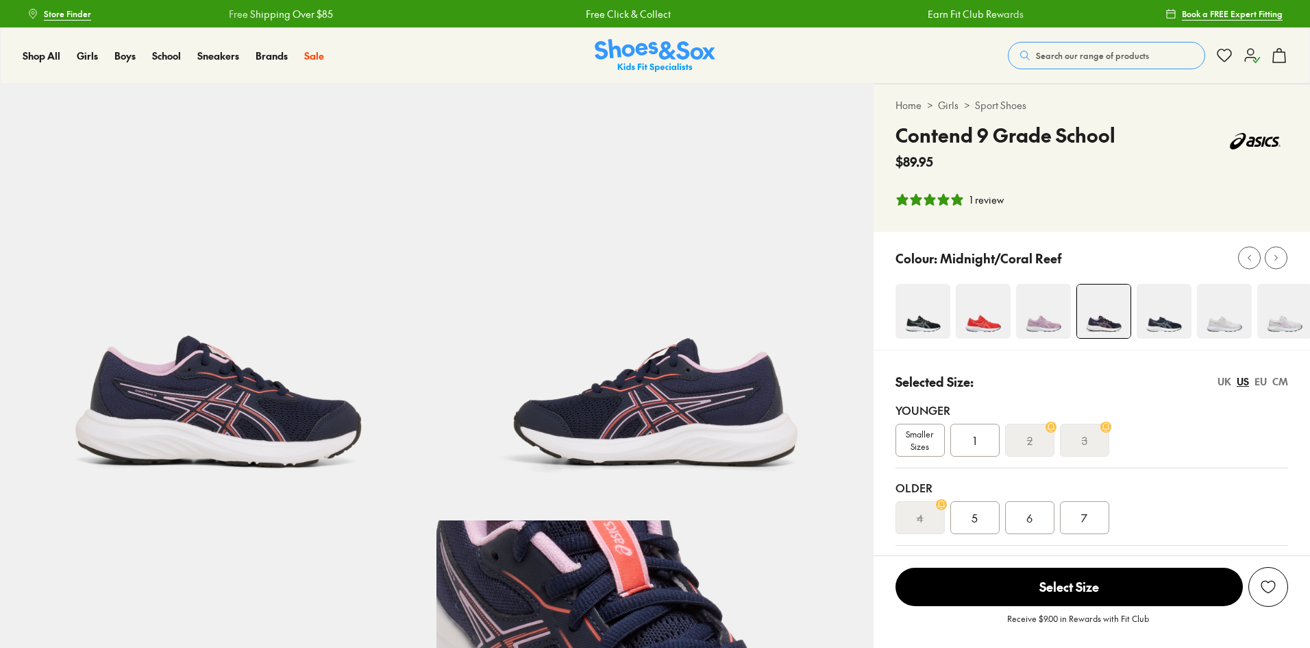
select select "*"
